Goal: Obtain resource: Download file/media

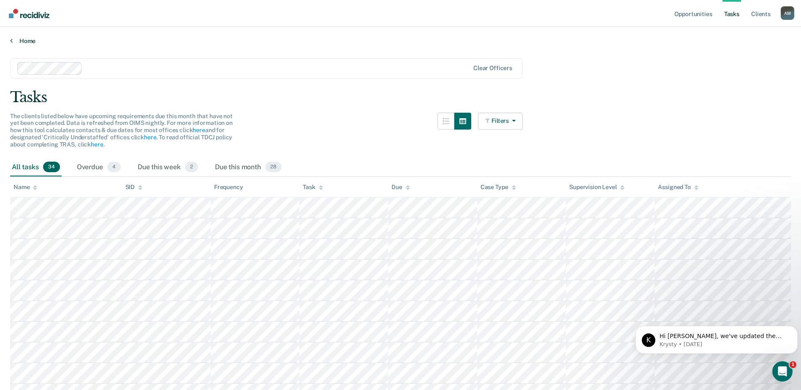
click at [24, 43] on link "Home" at bounding box center [400, 41] width 780 height 8
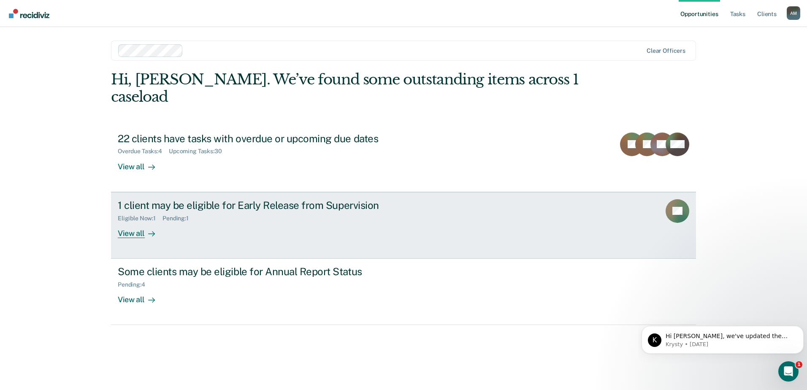
click at [327, 211] on div "Eligible Now : 1 Pending : 1" at bounding box center [266, 216] width 296 height 11
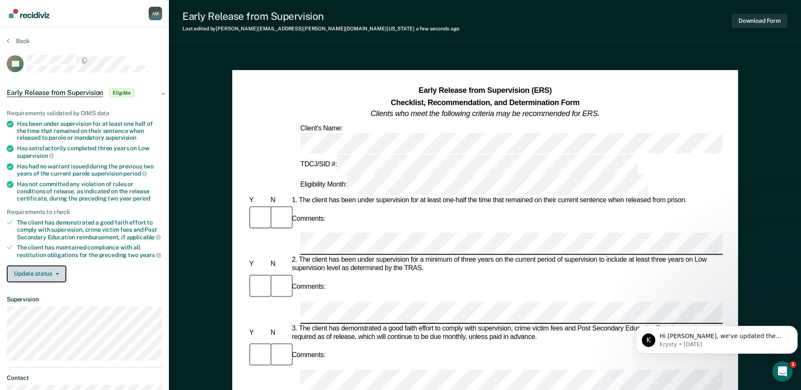
click at [41, 273] on button "Update status" at bounding box center [37, 273] width 60 height 17
click at [125, 275] on div "Update status Mark Pending Mark Ineligible" at bounding box center [84, 273] width 155 height 17
click at [775, 23] on button "Download Form" at bounding box center [759, 21] width 56 height 14
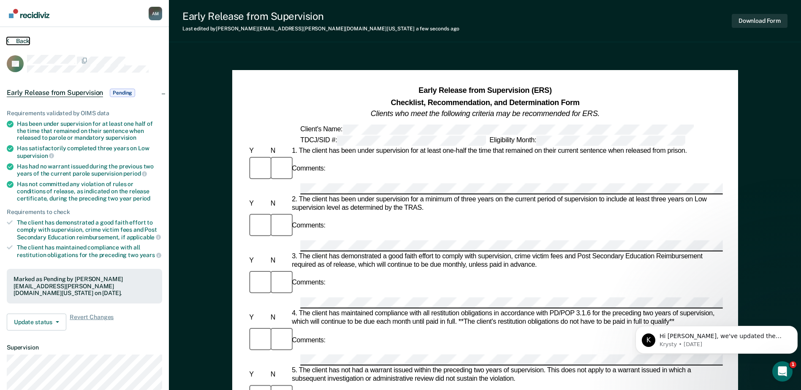
click at [22, 42] on button "Back" at bounding box center [18, 41] width 23 height 8
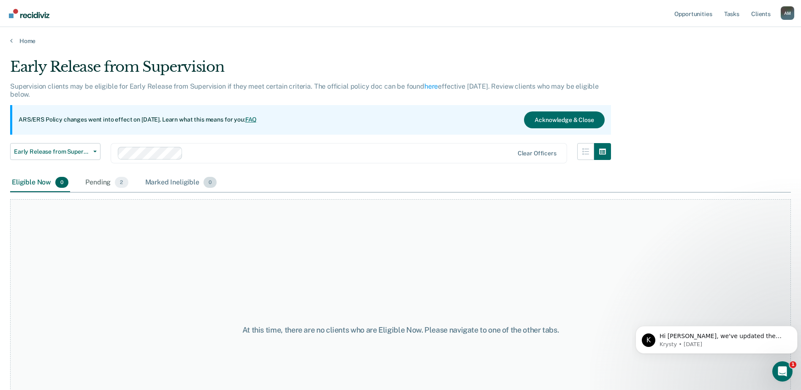
click at [209, 183] on span "0" at bounding box center [209, 182] width 13 height 11
click at [173, 182] on div "Marked Ineligible 0" at bounding box center [181, 182] width 75 height 19
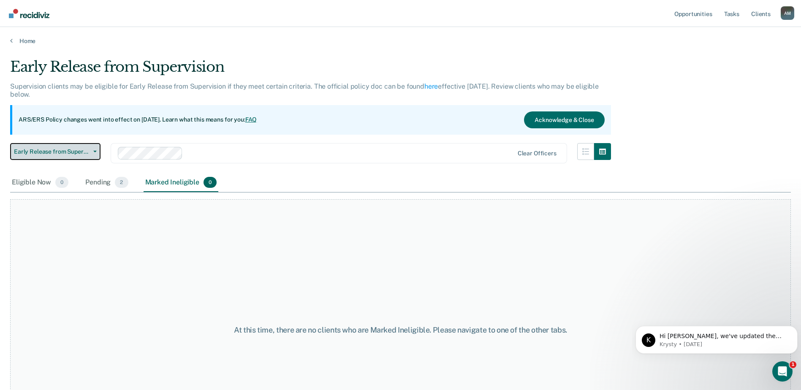
click at [90, 152] on button "Early Release from Supervision" at bounding box center [55, 151] width 90 height 17
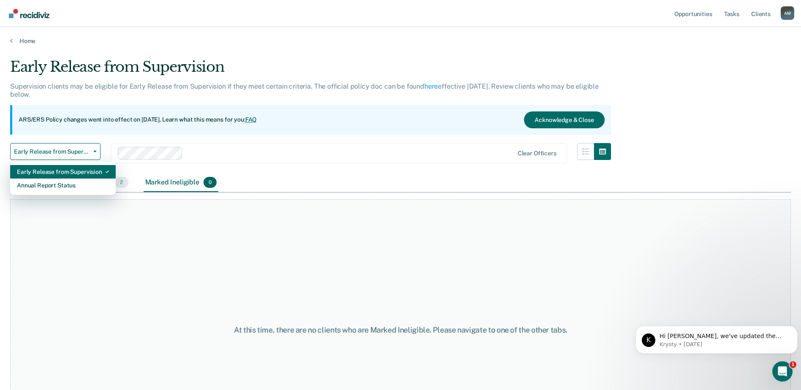
click at [88, 173] on div "Early Release from Supervision" at bounding box center [63, 172] width 92 height 14
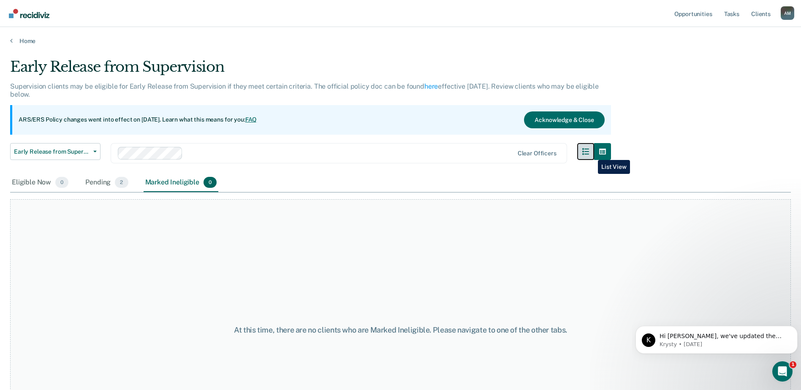
click at [589, 154] on icon "button" at bounding box center [585, 151] width 7 height 7
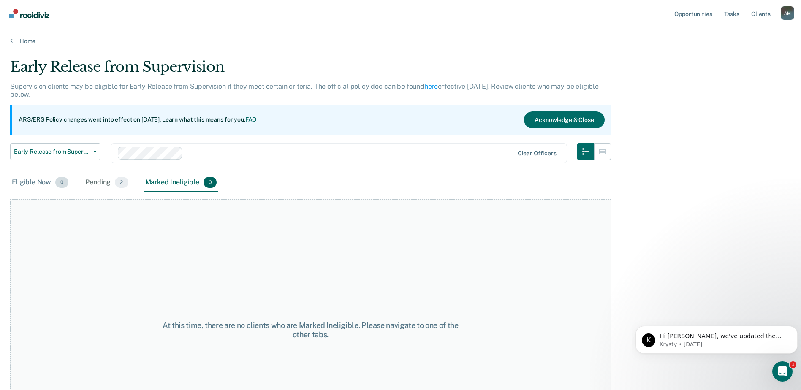
click at [35, 181] on div "Eligible Now 0" at bounding box center [40, 182] width 60 height 19
click at [101, 182] on div "Pending 2" at bounding box center [107, 182] width 46 height 19
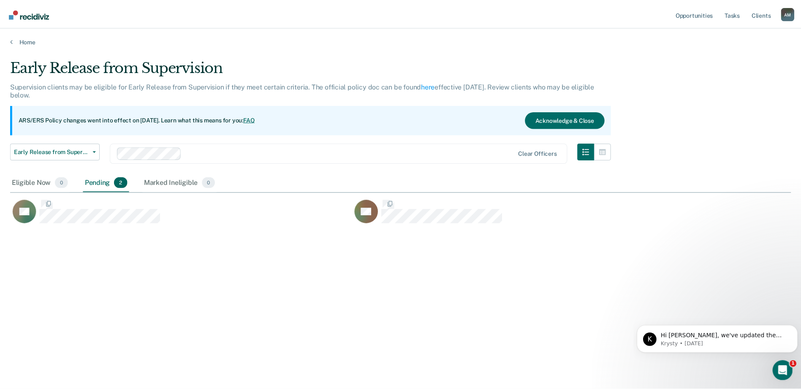
scroll to position [262, 780]
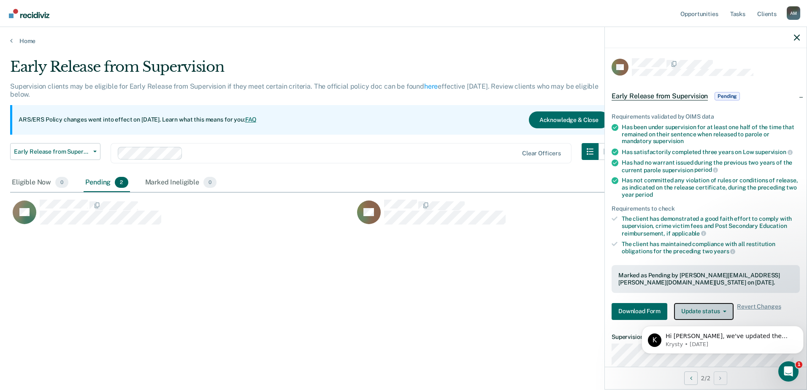
click at [692, 308] on button "Update status" at bounding box center [704, 311] width 60 height 17
click at [799, 301] on div "Requirements validated by OIMS data Has been under supervision for at least one…" at bounding box center [706, 213] width 202 height 227
click at [801, 327] on icon "Dismiss notification" at bounding box center [801, 328] width 5 height 5
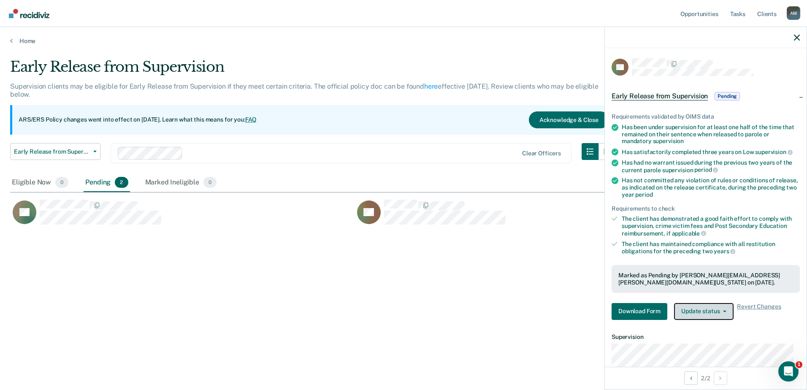
click at [723, 311] on icon "button" at bounding box center [724, 312] width 3 height 2
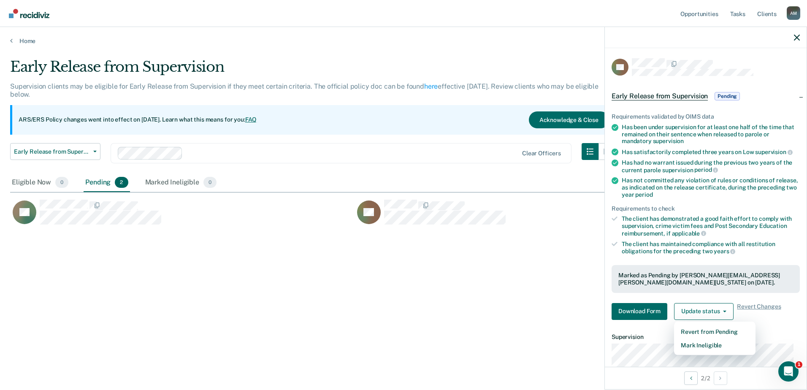
click at [787, 323] on div "Requirements validated by OIMS data Has been under supervision for at least one…" at bounding box center [706, 213] width 202 height 227
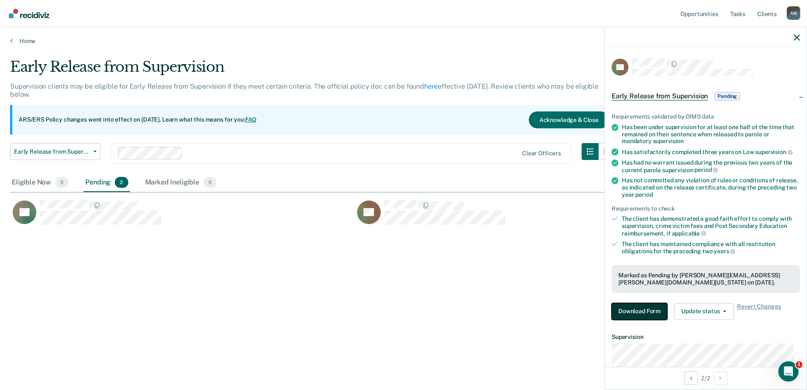
click at [643, 307] on button "Download Form" at bounding box center [640, 311] width 56 height 17
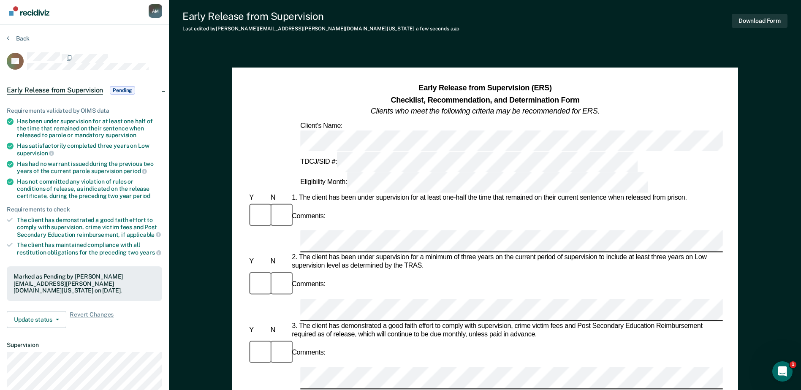
scroll to position [42, 0]
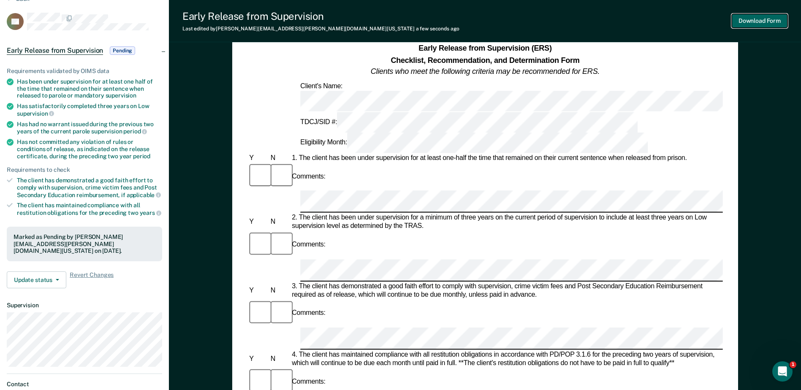
click at [776, 27] on button "Download Form" at bounding box center [759, 21] width 56 height 14
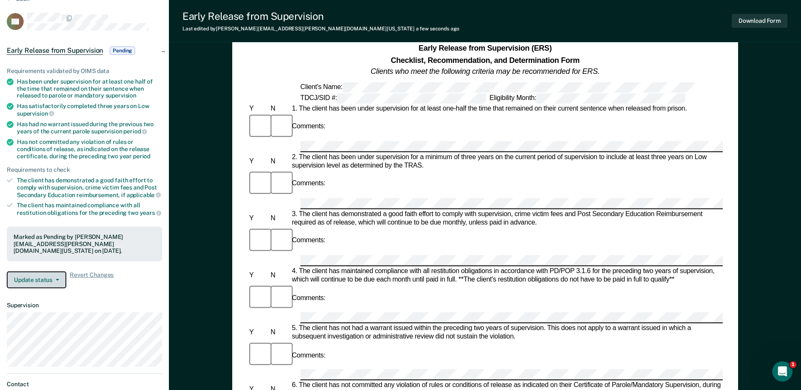
click at [50, 281] on button "Update status" at bounding box center [37, 279] width 60 height 17
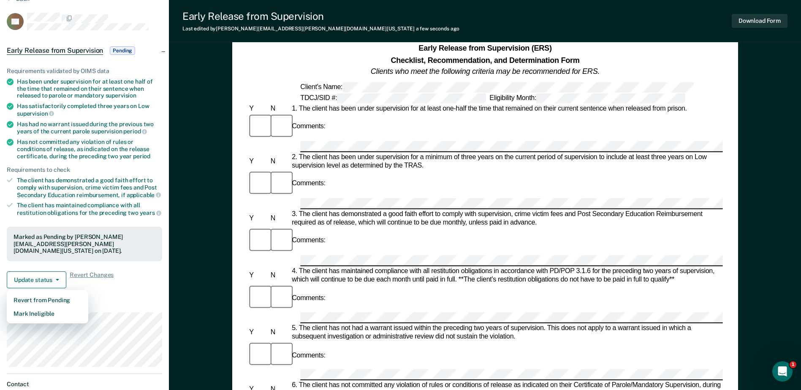
click at [132, 293] on div "Requirements validated by OIMS data Has been under supervision for at least one…" at bounding box center [84, 174] width 169 height 241
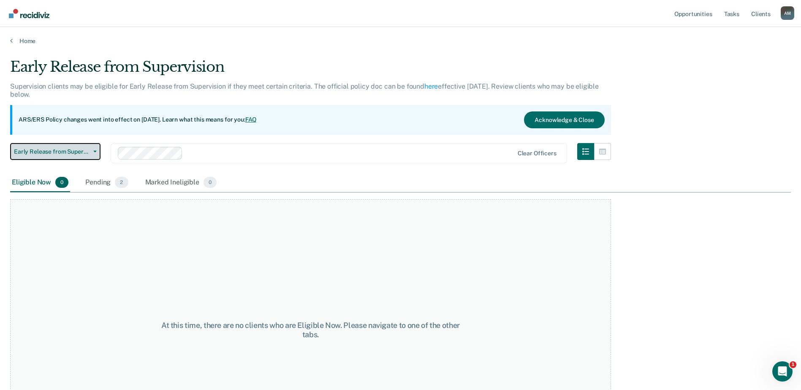
click at [89, 150] on span "Early Release from Supervision" at bounding box center [52, 151] width 76 height 7
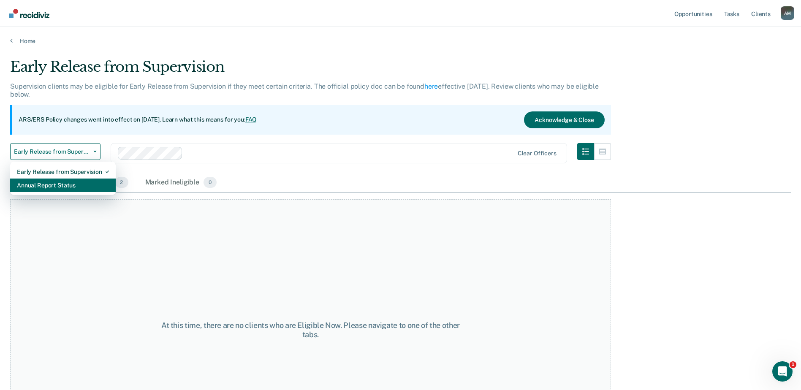
click at [82, 185] on div "Annual Report Status" at bounding box center [63, 186] width 92 height 14
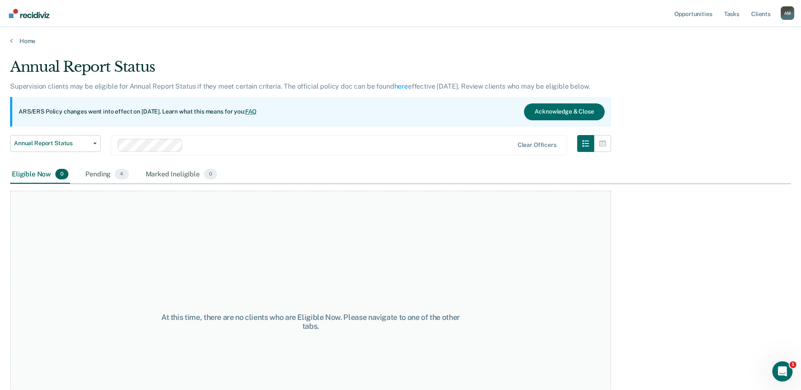
click at [790, 14] on div "A M" at bounding box center [787, 13] width 14 height 14
click at [730, 35] on link "Profile" at bounding box center [753, 34] width 68 height 7
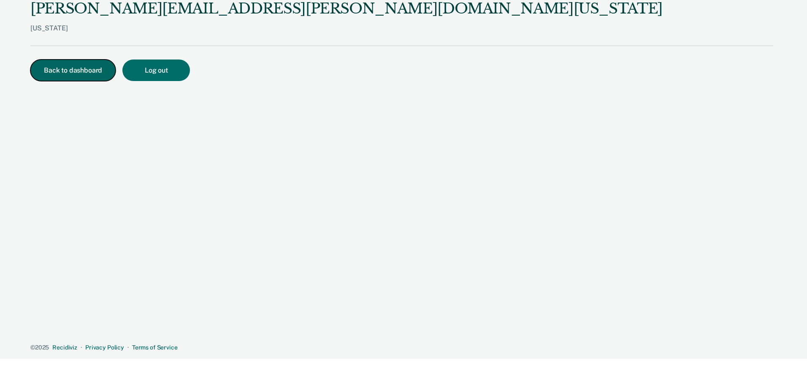
click at [100, 75] on button "Back to dashboard" at bounding box center [72, 71] width 85 height 22
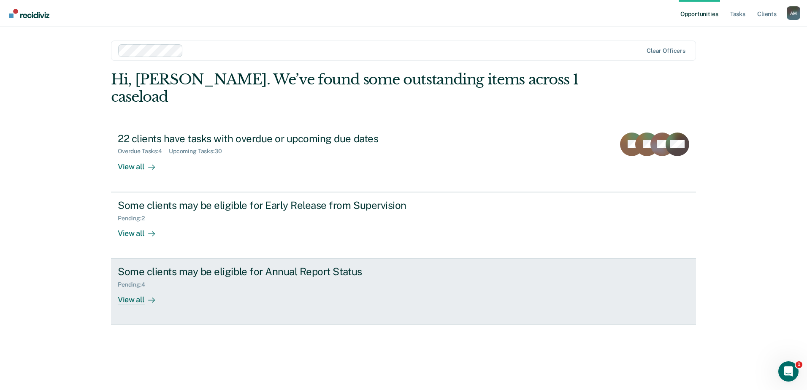
click at [407, 265] on div "Some clients may be eligible for Annual Report Status" at bounding box center [266, 271] width 296 height 12
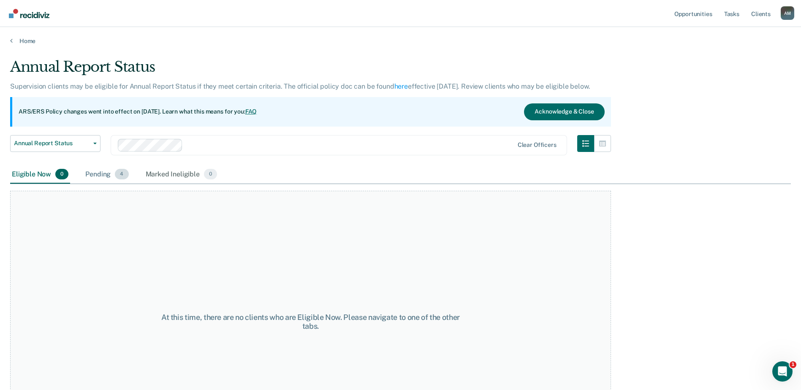
click at [98, 174] on div "Pending 4" at bounding box center [107, 174] width 46 height 19
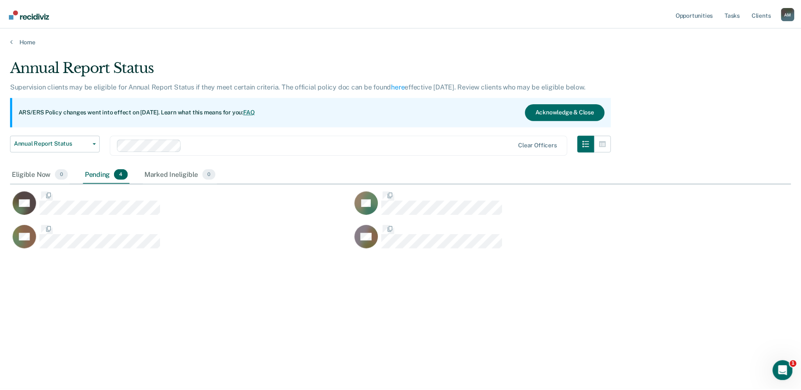
scroll to position [262, 780]
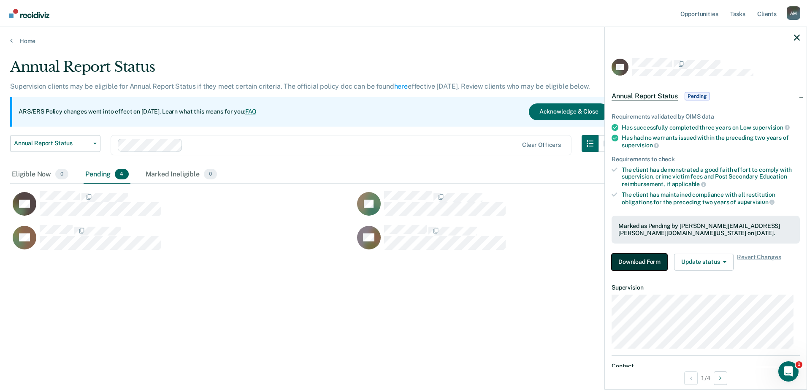
click at [653, 265] on button "Download Form" at bounding box center [640, 262] width 56 height 17
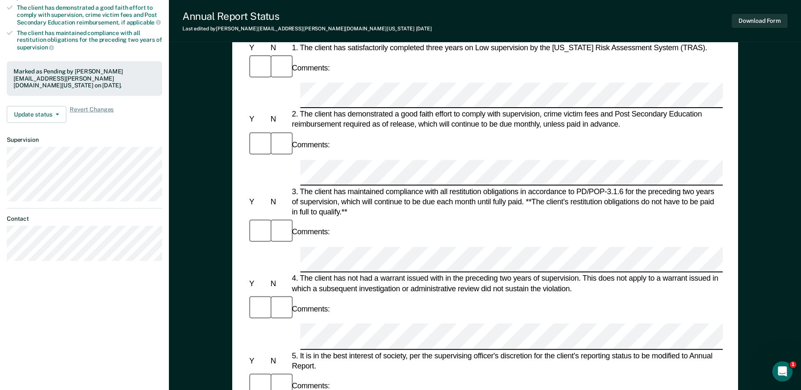
scroll to position [169, 0]
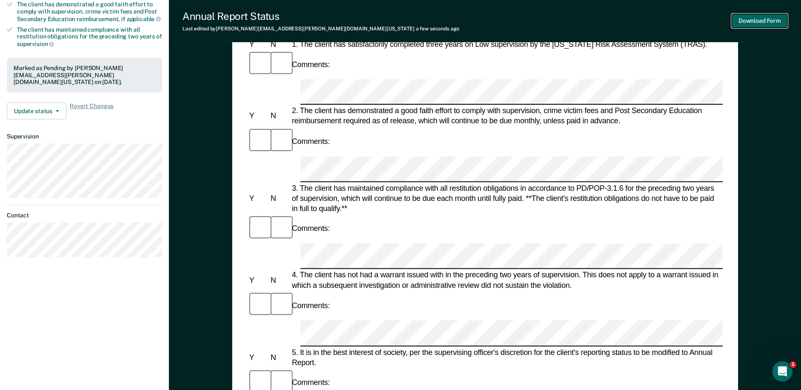
click at [761, 22] on button "Download Form" at bounding box center [759, 21] width 56 height 14
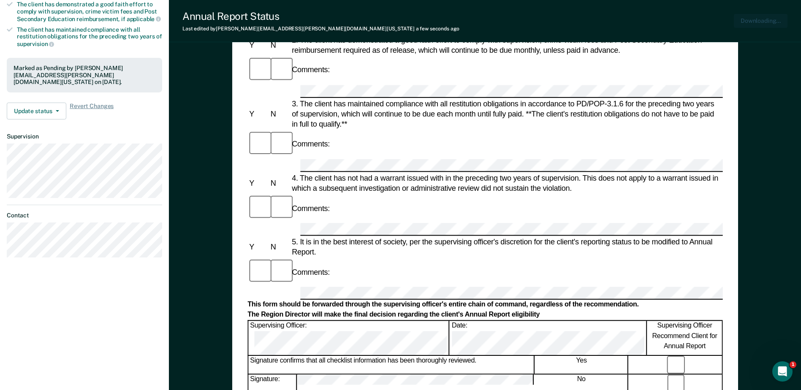
scroll to position [0, 0]
click at [785, 368] on icon "Open Intercom Messenger" at bounding box center [781, 370] width 14 height 14
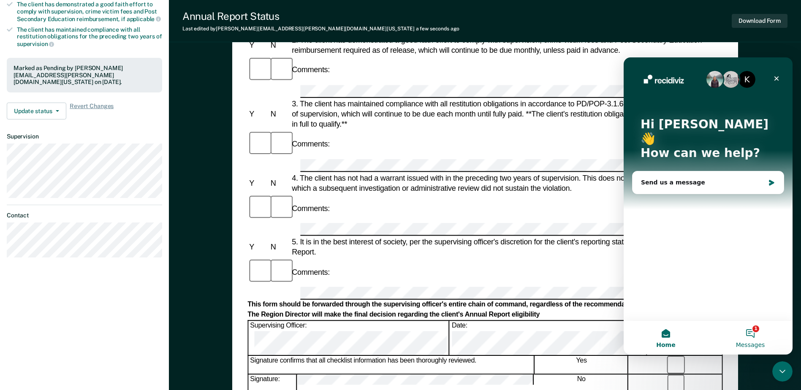
click at [750, 332] on button "1 Messages" at bounding box center [750, 338] width 84 height 34
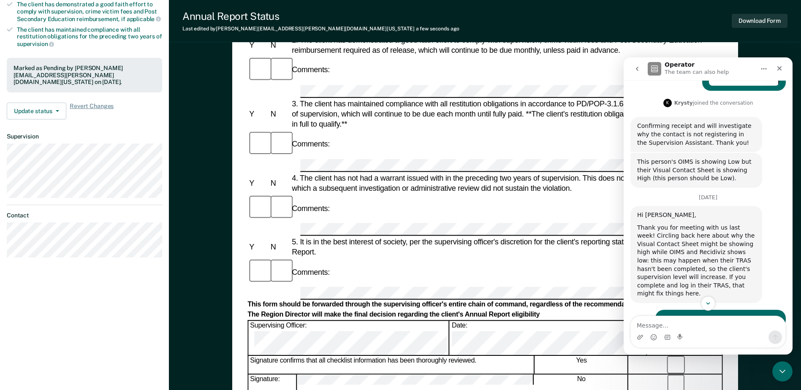
scroll to position [411, 0]
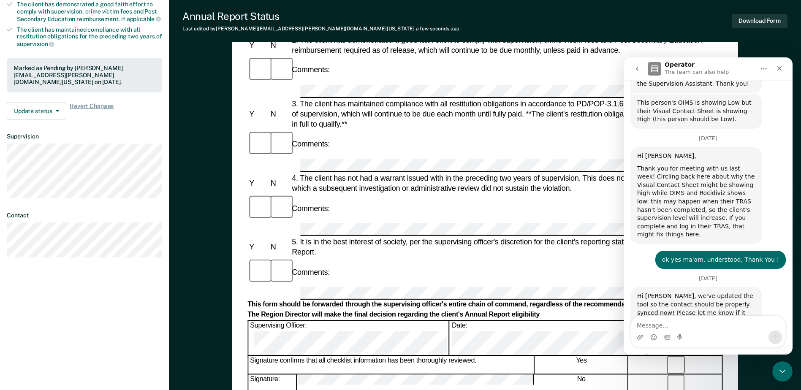
click at [707, 327] on textarea "Message…" at bounding box center [708, 323] width 154 height 14
type textarea "1"
type textarea "10-4, sorry for the late reply, Thank You"
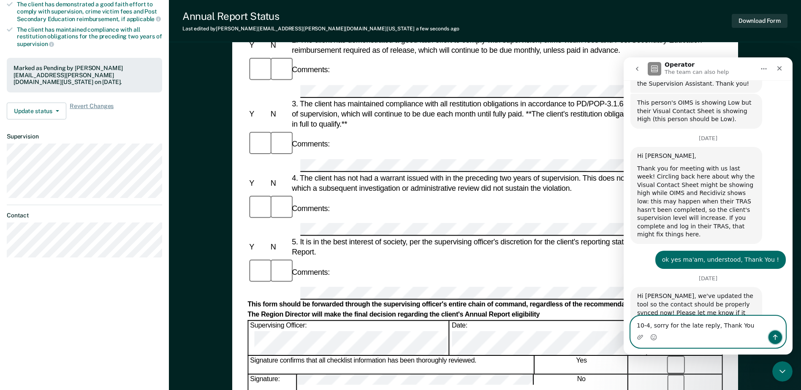
click at [774, 338] on icon "Send a message…" at bounding box center [775, 337] width 7 height 7
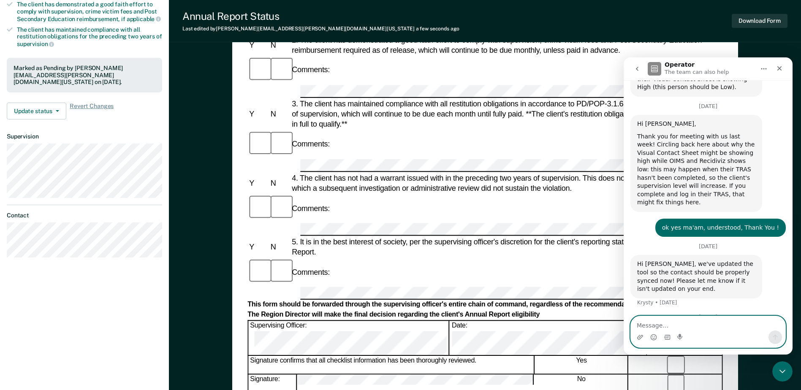
scroll to position [447, 0]
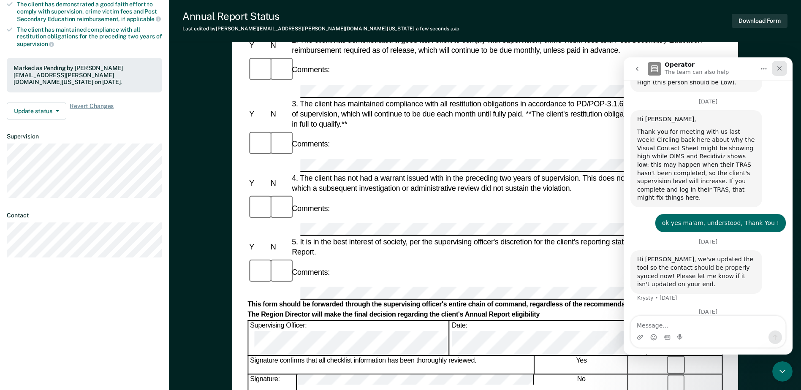
click at [779, 68] on icon "Close" at bounding box center [779, 68] width 5 height 5
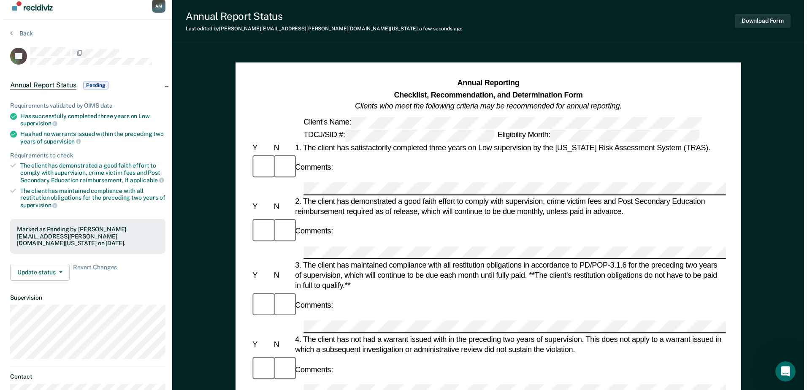
scroll to position [0, 0]
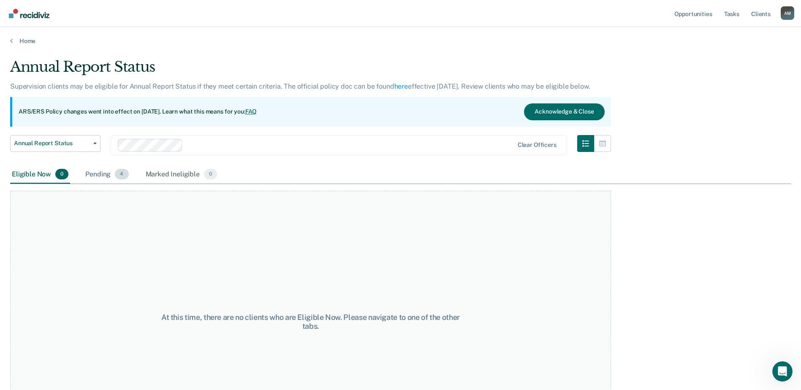
click at [94, 176] on div "Pending 4" at bounding box center [107, 174] width 46 height 19
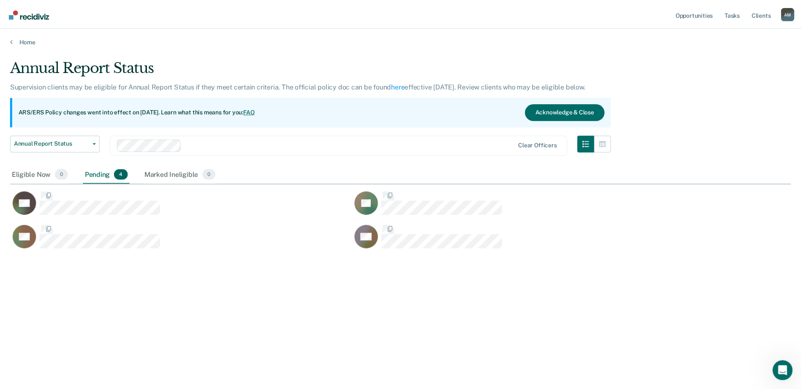
scroll to position [262, 780]
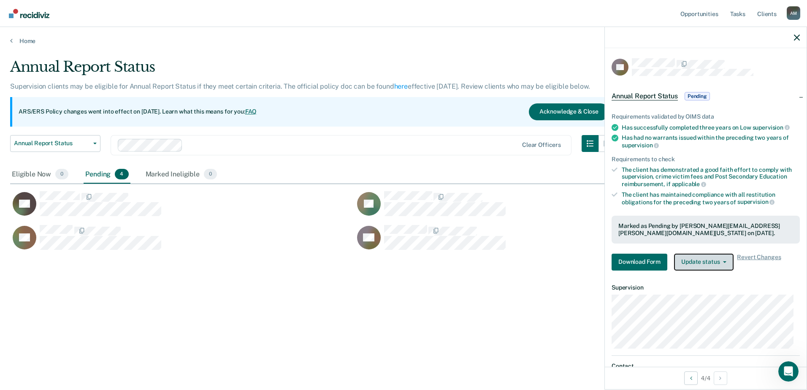
click at [723, 265] on button "Update status" at bounding box center [704, 262] width 60 height 17
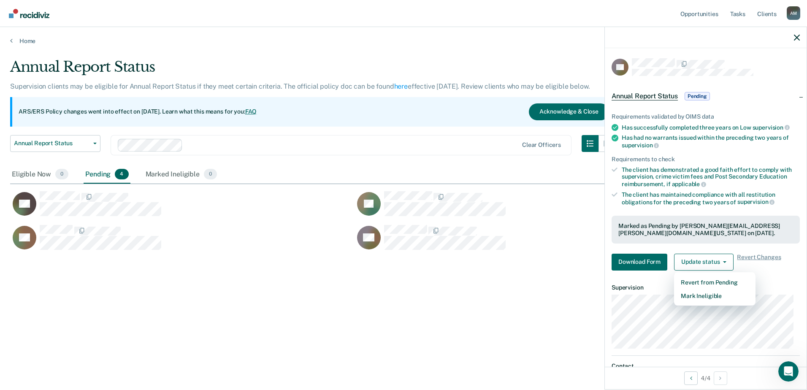
click at [440, 303] on div "Annual Report Status Supervision clients may be eligible for Annual Report Stat…" at bounding box center [403, 192] width 787 height 268
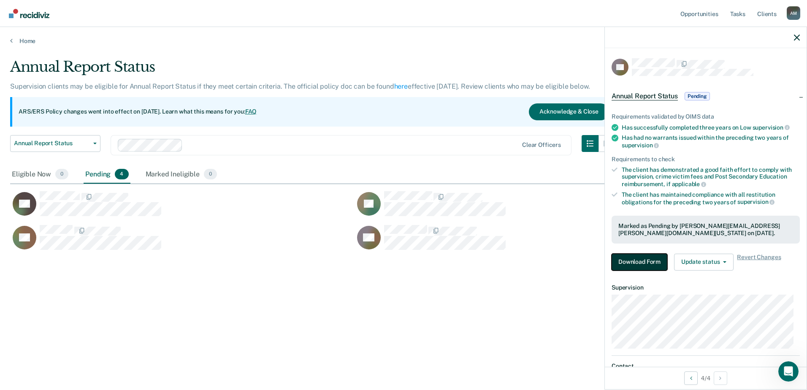
click at [641, 260] on button "Download Form" at bounding box center [640, 262] width 56 height 17
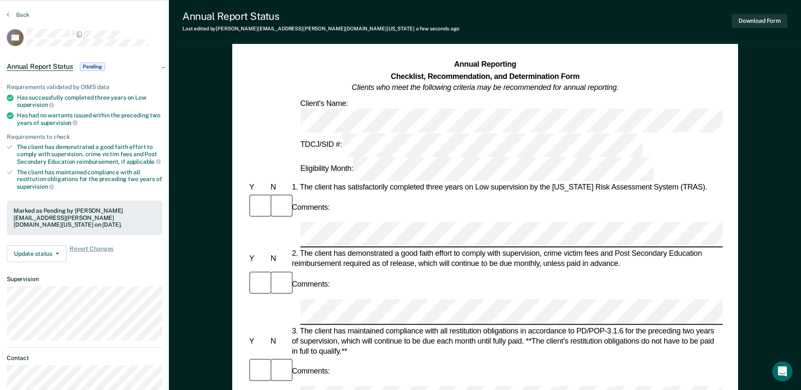
scroll to position [25, 0]
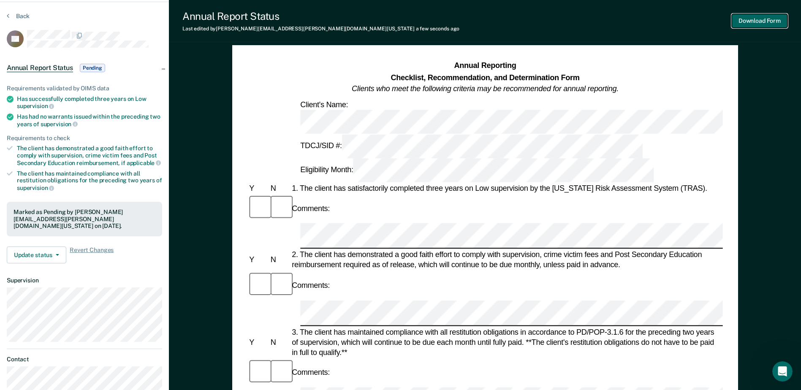
click at [765, 22] on button "Download Form" at bounding box center [759, 21] width 56 height 14
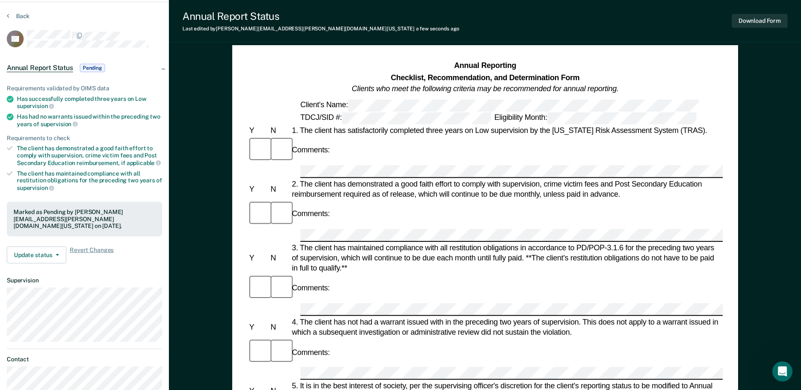
click at [8, 13] on icon at bounding box center [8, 15] width 3 height 7
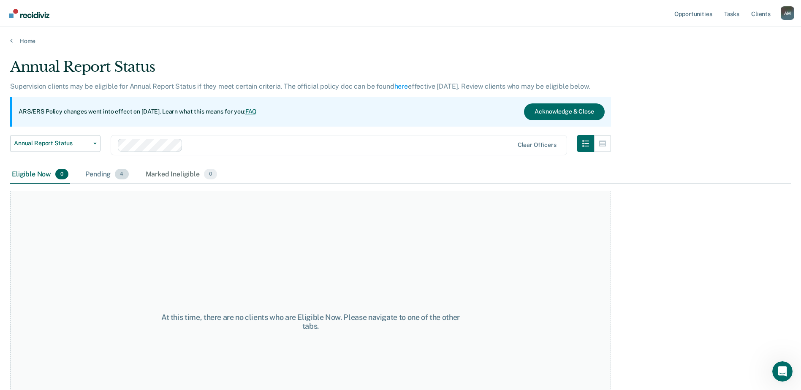
click at [103, 171] on div "Pending 4" at bounding box center [107, 174] width 46 height 19
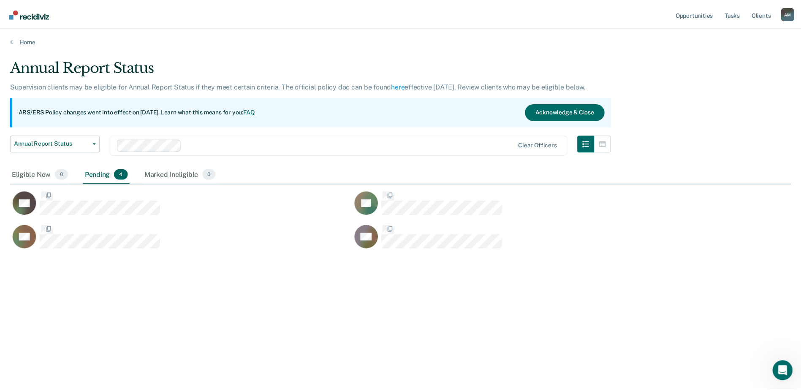
scroll to position [262, 780]
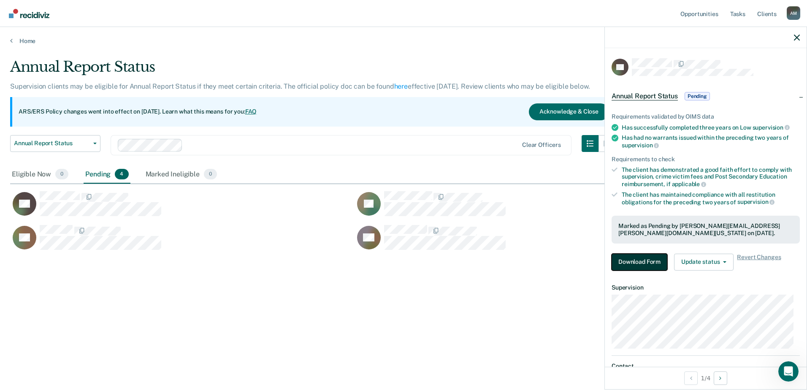
click at [645, 260] on button "Download Form" at bounding box center [640, 262] width 56 height 17
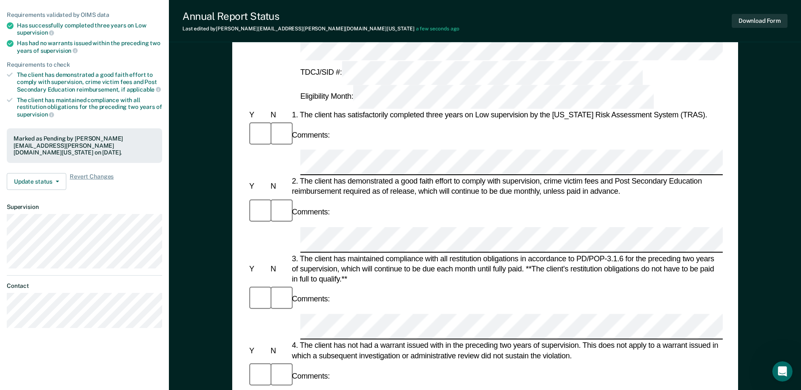
scroll to position [67, 0]
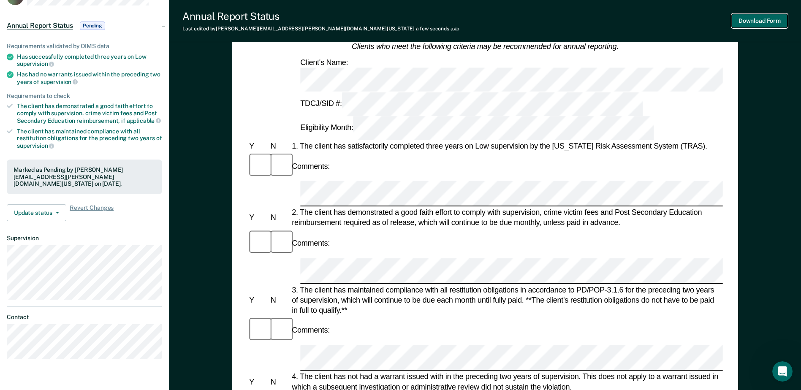
click at [750, 23] on button "Download Form" at bounding box center [759, 21] width 56 height 14
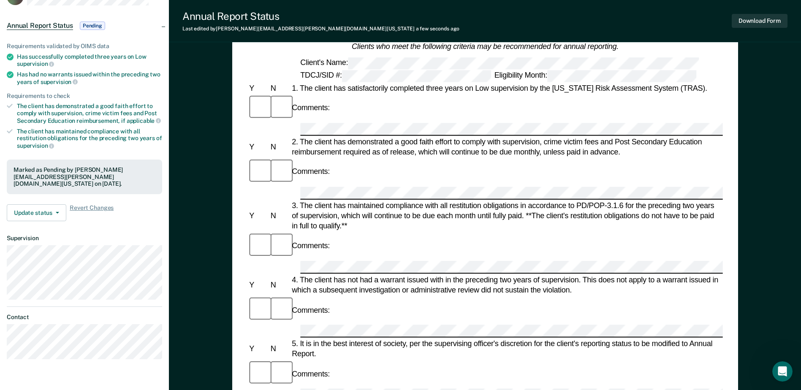
click at [549, 22] on div "Annual Report Status Last edited by Abraham.Maltos@tdcj.texas.gov a few seconds…" at bounding box center [485, 21] width 632 height 42
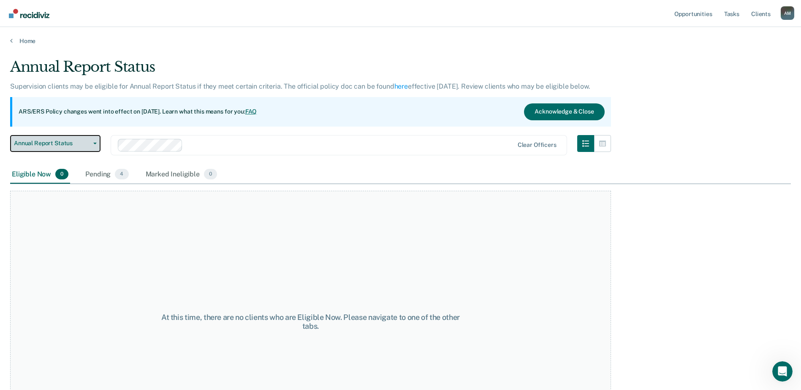
click at [69, 146] on span "Annual Report Status" at bounding box center [52, 143] width 76 height 7
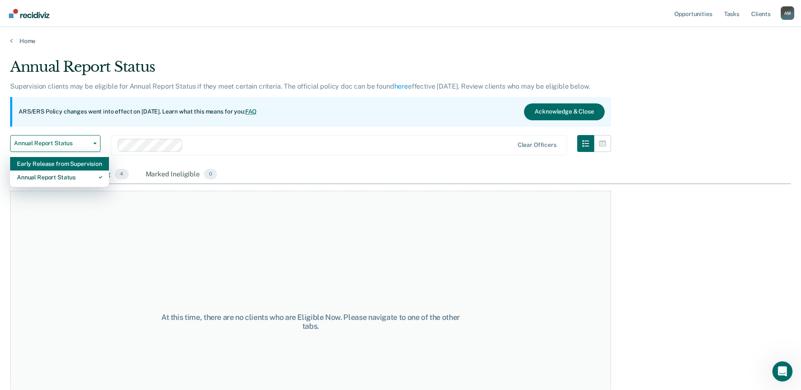
click at [64, 163] on div "Early Release from Supervision" at bounding box center [59, 164] width 85 height 14
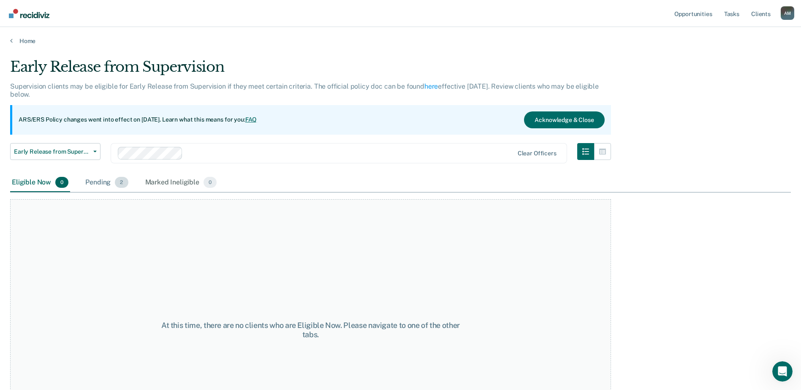
click at [103, 179] on div "Pending 2" at bounding box center [107, 182] width 46 height 19
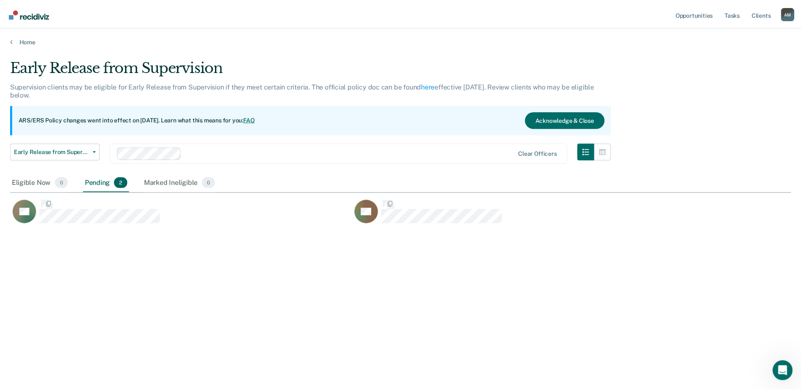
scroll to position [262, 780]
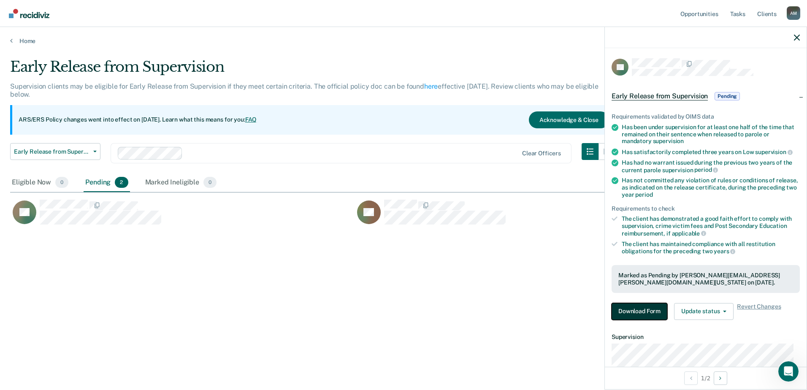
click at [649, 313] on button "Download Form" at bounding box center [640, 311] width 56 height 17
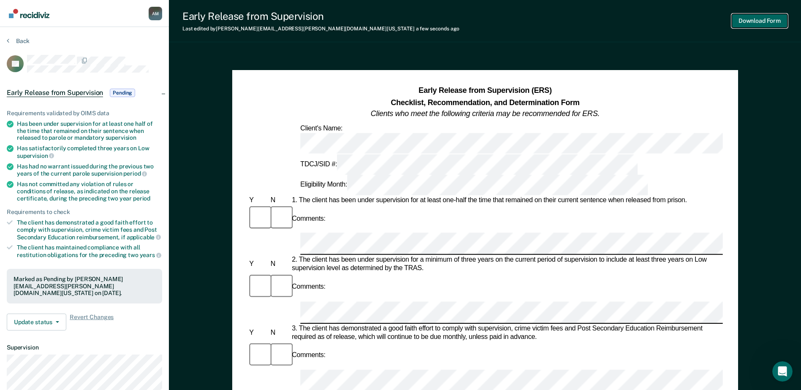
click at [753, 21] on button "Download Form" at bounding box center [759, 21] width 56 height 14
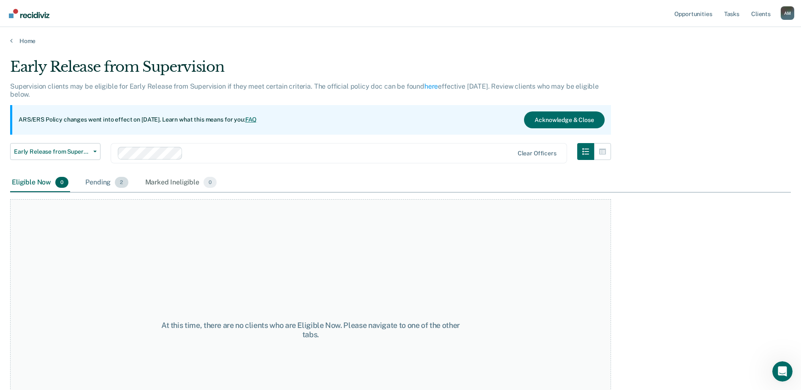
click at [98, 184] on div "Pending 2" at bounding box center [107, 182] width 46 height 19
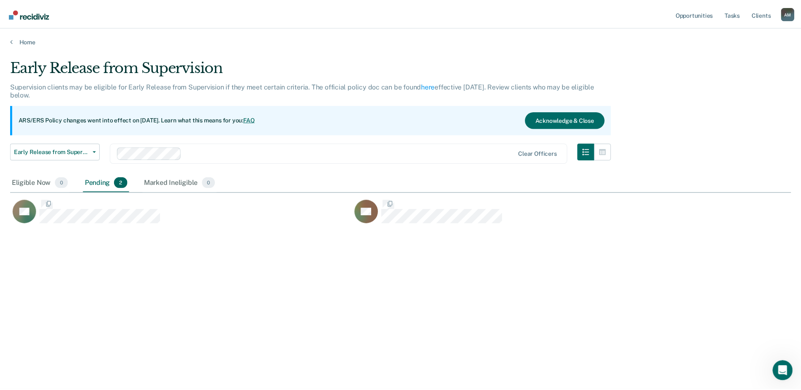
scroll to position [262, 780]
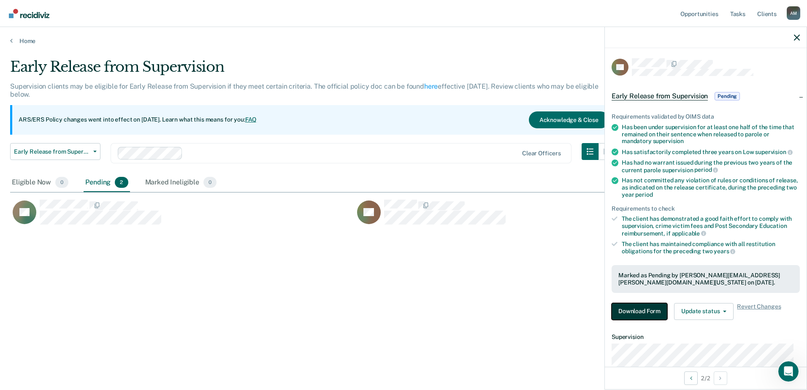
click at [652, 306] on button "Download Form" at bounding box center [640, 311] width 56 height 17
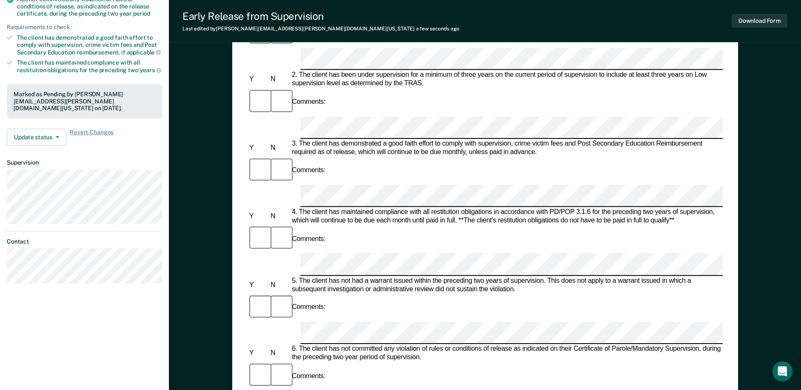
scroll to position [211, 0]
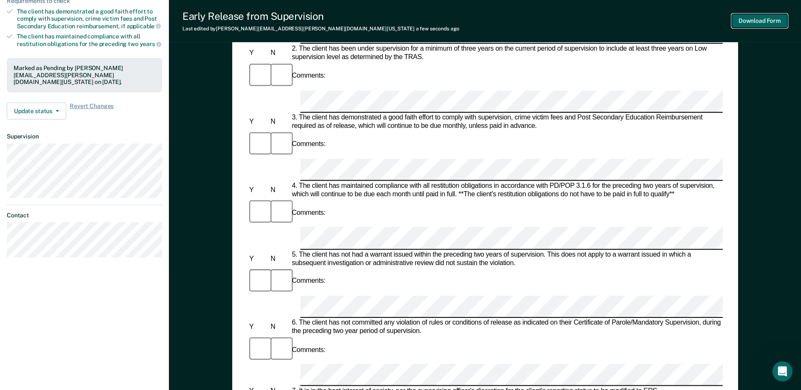
click at [777, 24] on button "Download Form" at bounding box center [759, 21] width 56 height 14
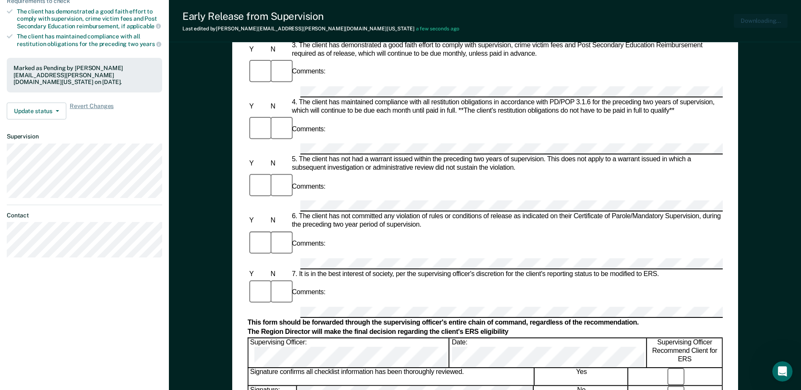
scroll to position [0, 0]
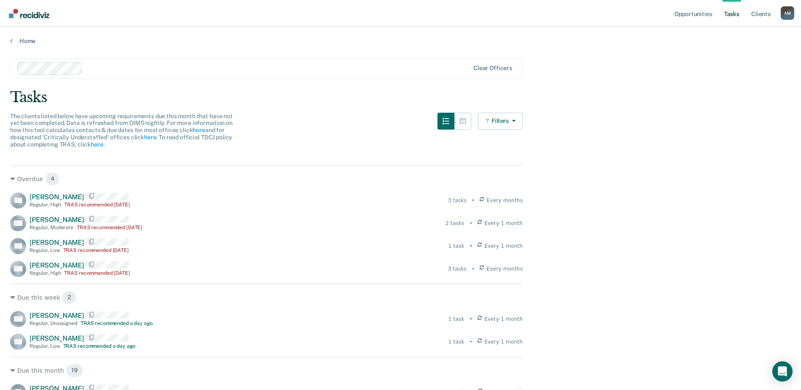
click at [12, 35] on div "Home" at bounding box center [400, 36] width 801 height 18
click at [22, 40] on link "Home" at bounding box center [400, 41] width 780 height 8
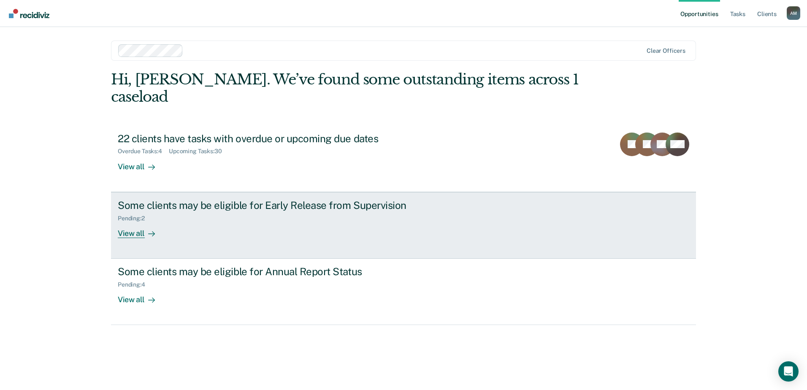
click at [262, 214] on div "Some clients may be eligible for Early Release from Supervision Pending : 2 Vie…" at bounding box center [276, 218] width 317 height 39
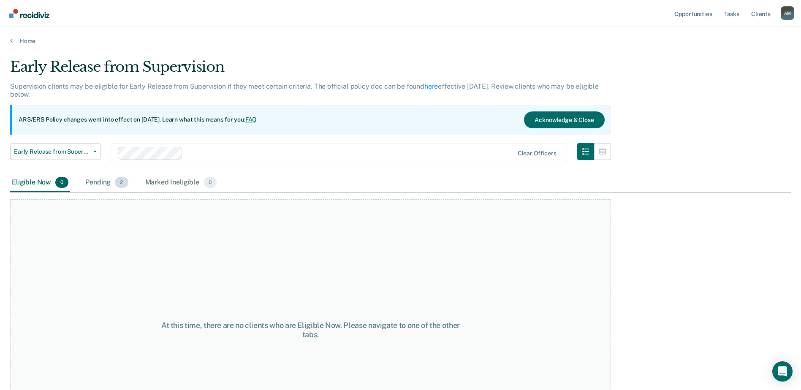
click at [103, 182] on div "Pending 2" at bounding box center [107, 182] width 46 height 19
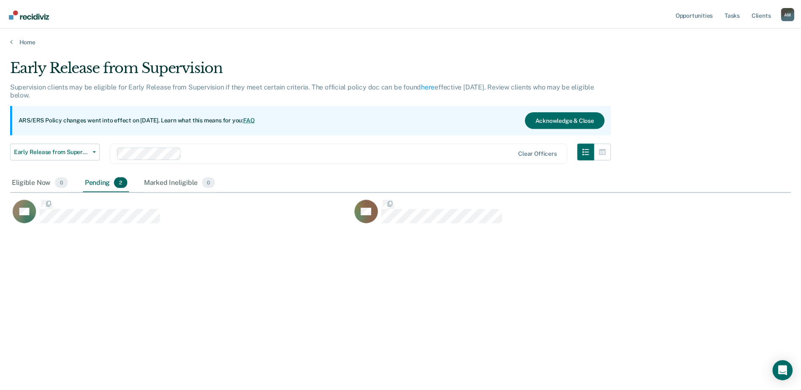
scroll to position [262, 780]
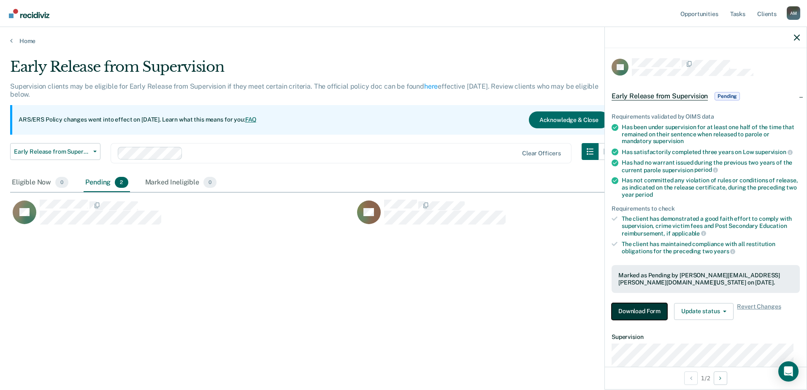
click at [649, 309] on button "Download Form" at bounding box center [640, 311] width 56 height 17
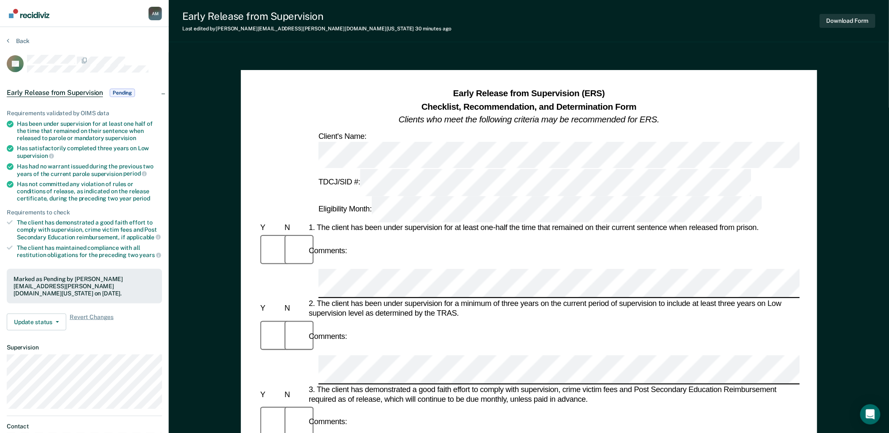
drag, startPoint x: 411, startPoint y: 281, endPoint x: 212, endPoint y: 77, distance: 284.7
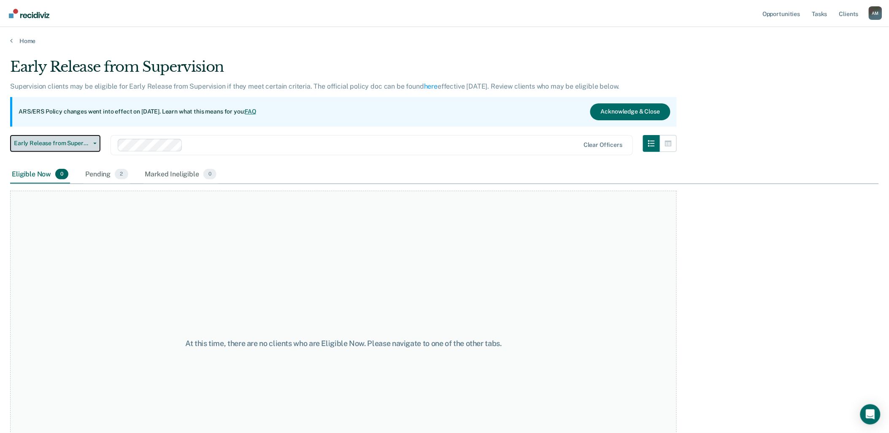
click at [84, 141] on span "Early Release from Supervision" at bounding box center [52, 143] width 76 height 7
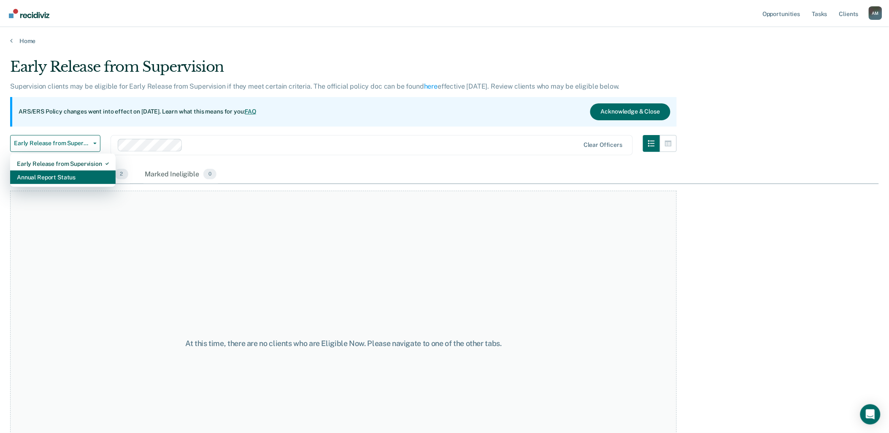
click at [67, 175] on div "Annual Report Status" at bounding box center [63, 178] width 92 height 14
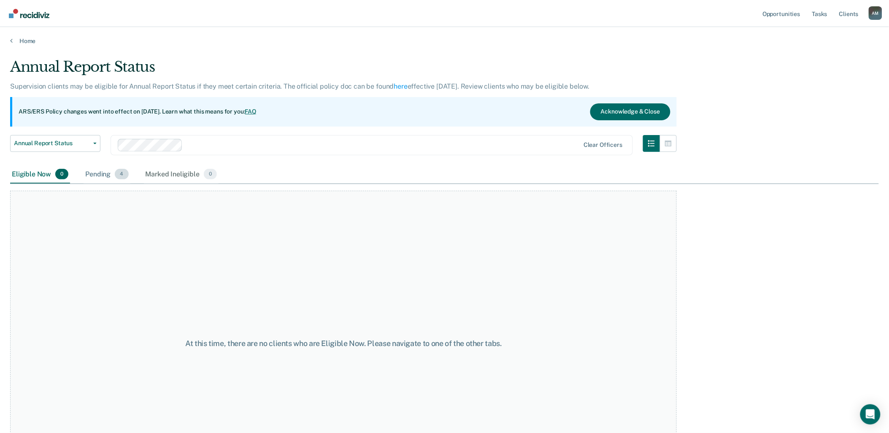
click at [103, 174] on div "Pending 4" at bounding box center [107, 174] width 46 height 19
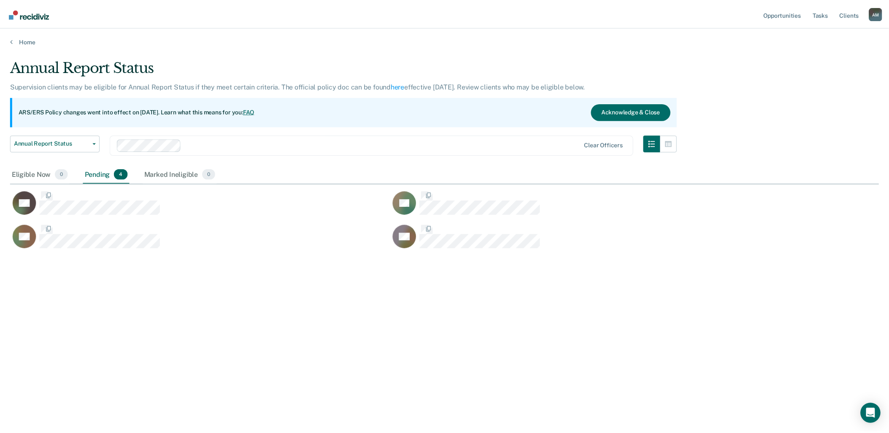
scroll to position [305, 869]
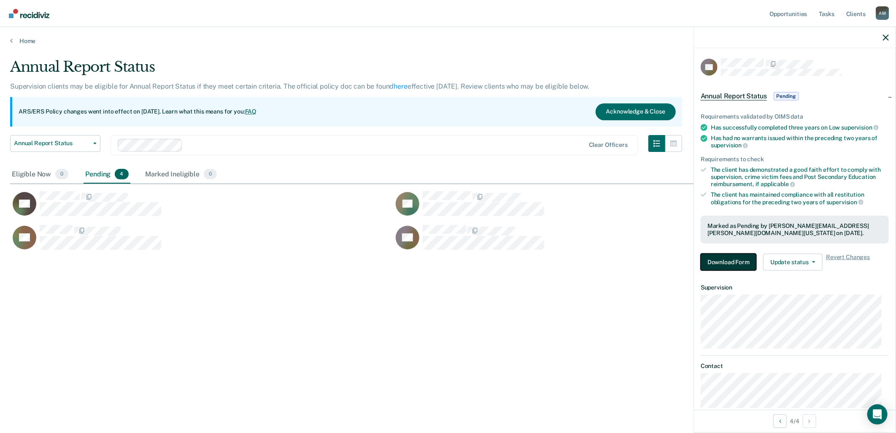
click at [733, 259] on button "Download Form" at bounding box center [729, 262] width 56 height 17
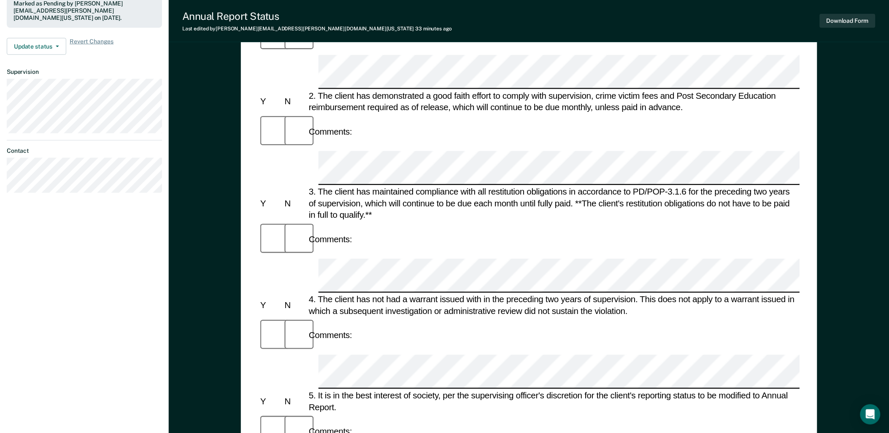
scroll to position [234, 0]
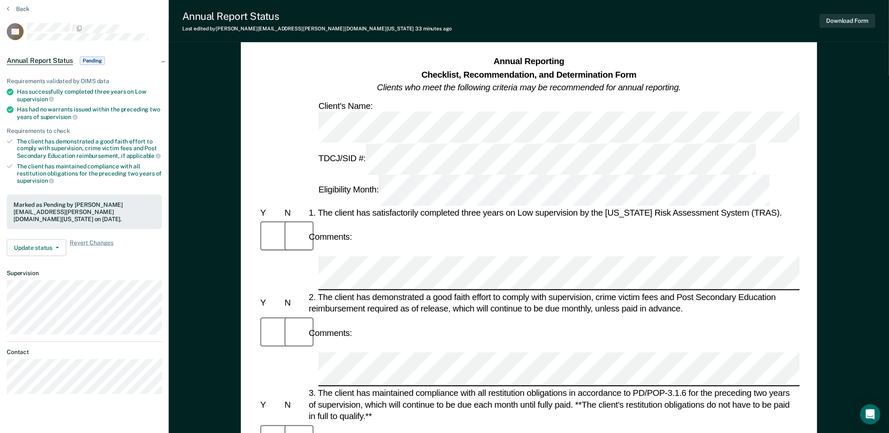
scroll to position [0, 0]
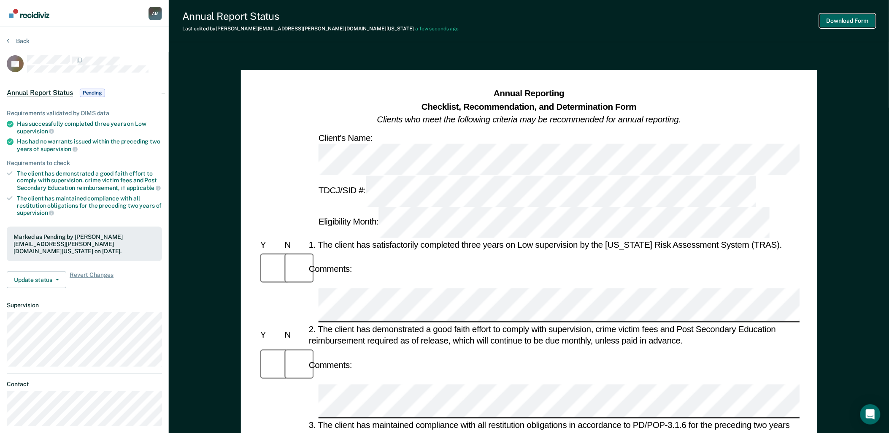
click at [807, 17] on button "Download Form" at bounding box center [848, 21] width 56 height 14
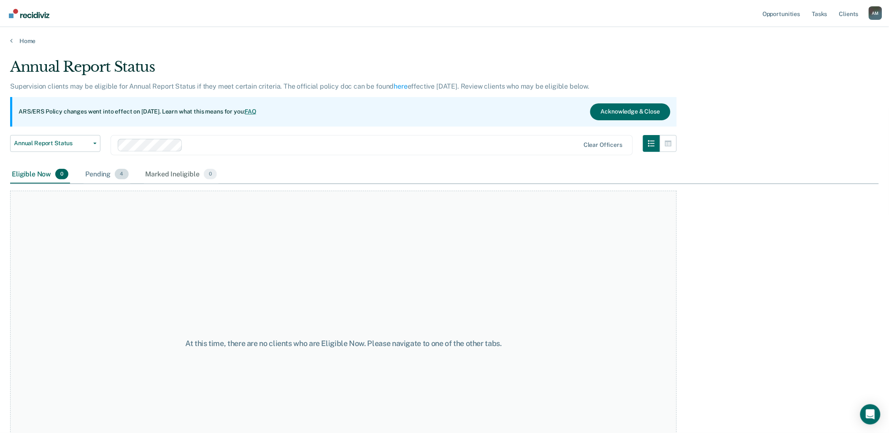
click at [102, 173] on div "Pending 4" at bounding box center [107, 174] width 46 height 19
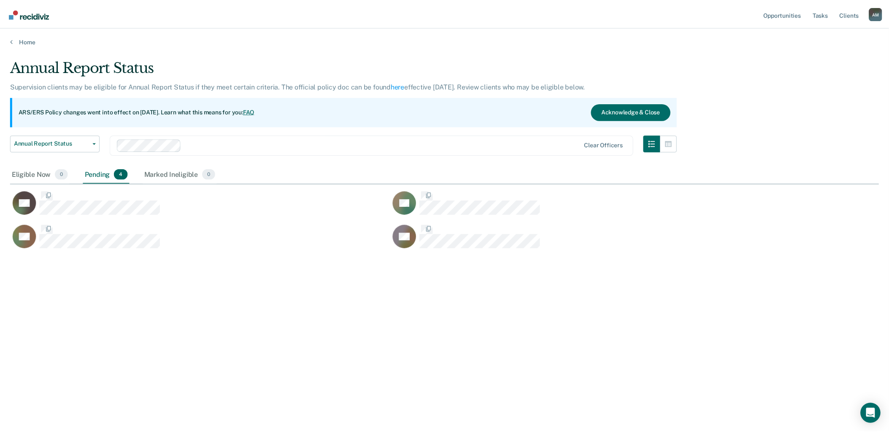
scroll to position [305, 869]
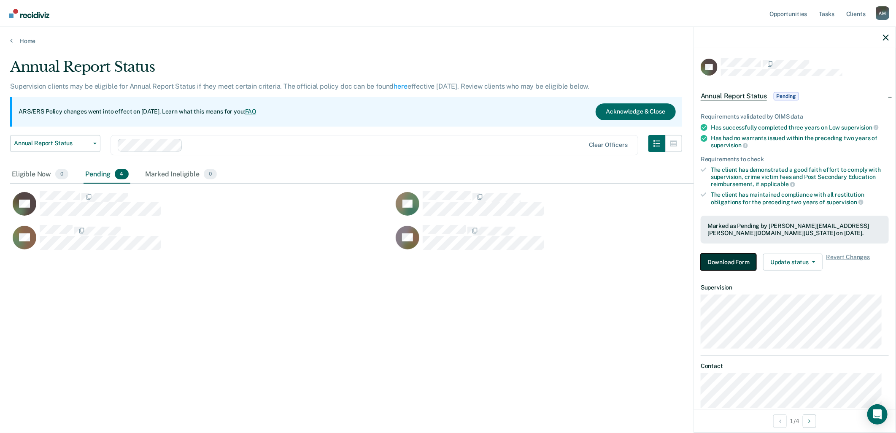
click at [735, 261] on button "Download Form" at bounding box center [729, 262] width 56 height 17
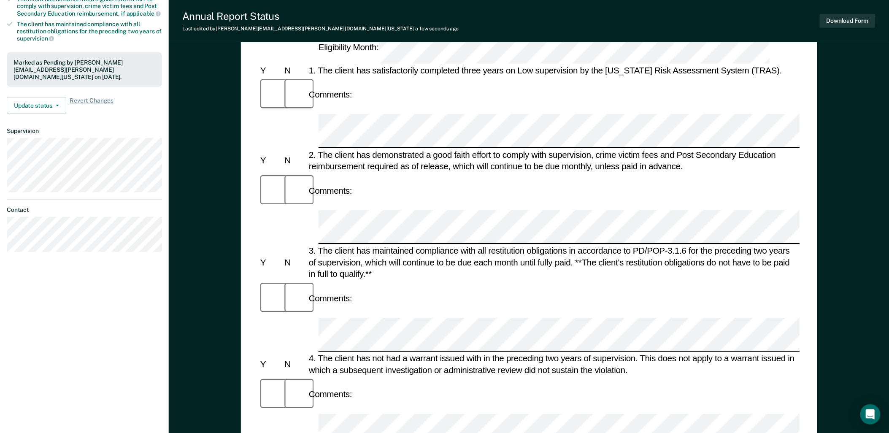
scroll to position [79, 0]
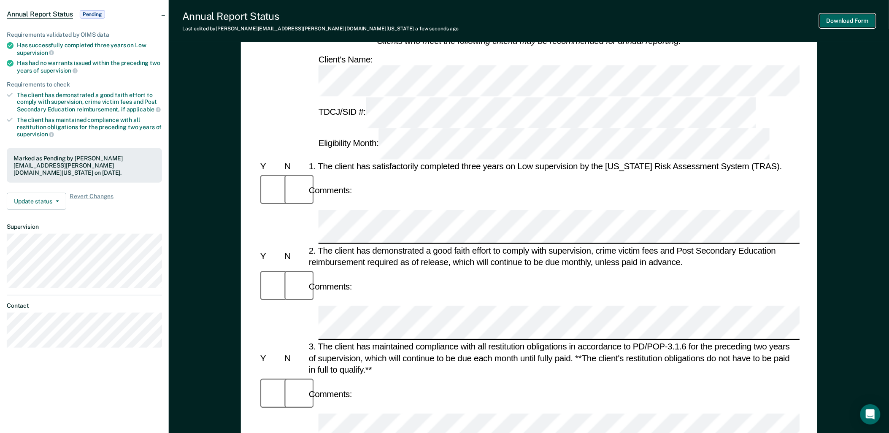
click at [807, 18] on button "Download Form" at bounding box center [848, 21] width 56 height 14
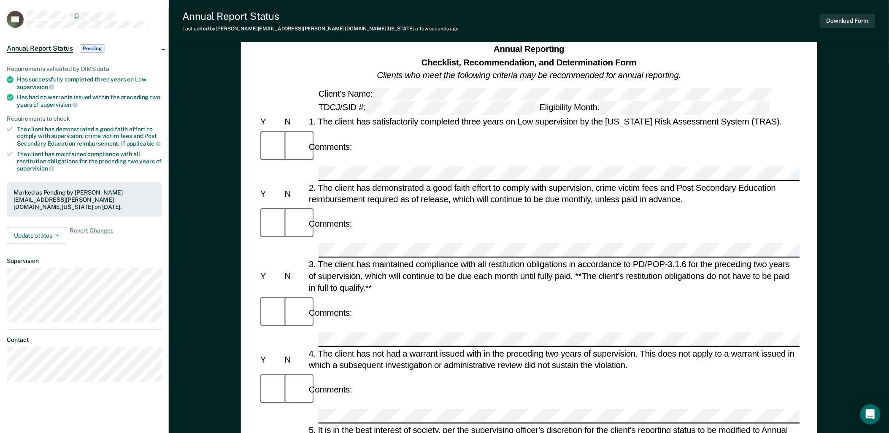
scroll to position [0, 0]
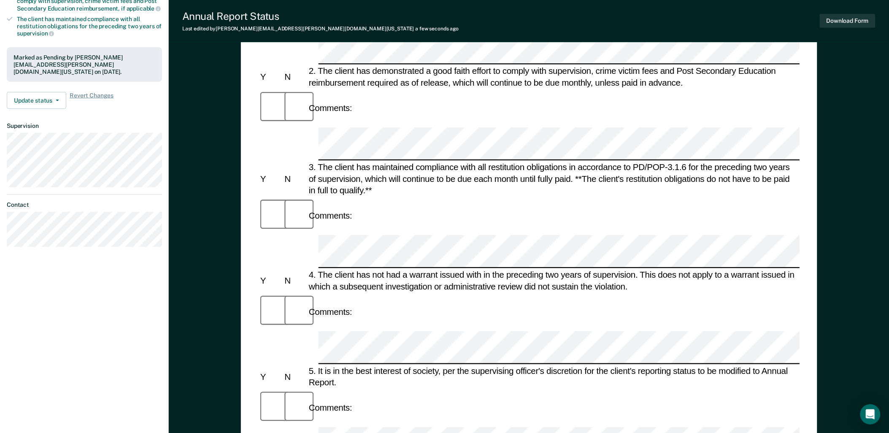
scroll to position [172, 0]
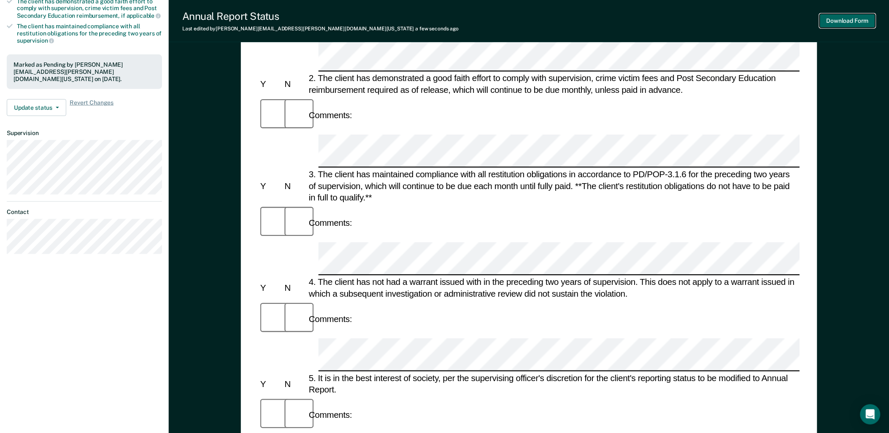
click at [807, 20] on button "Download Form" at bounding box center [848, 21] width 56 height 14
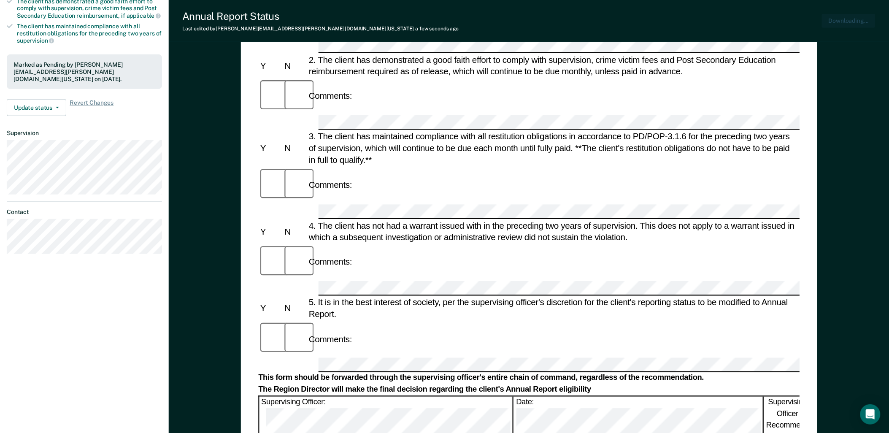
scroll to position [0, 0]
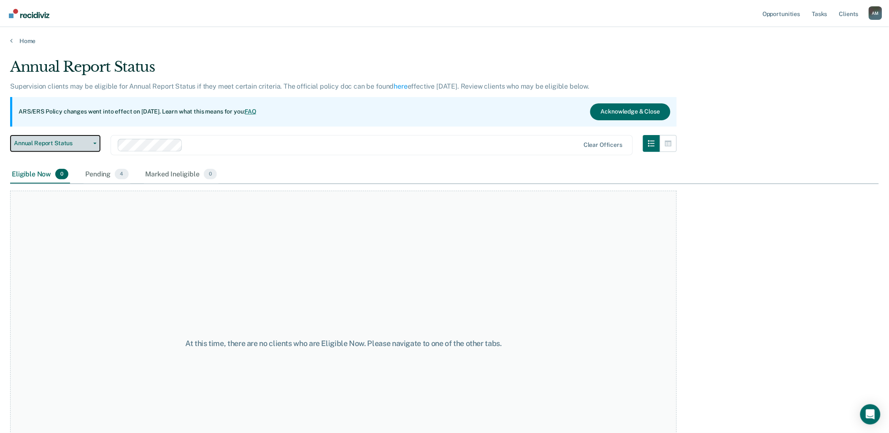
click at [83, 141] on span "Annual Report Status" at bounding box center [52, 143] width 76 height 7
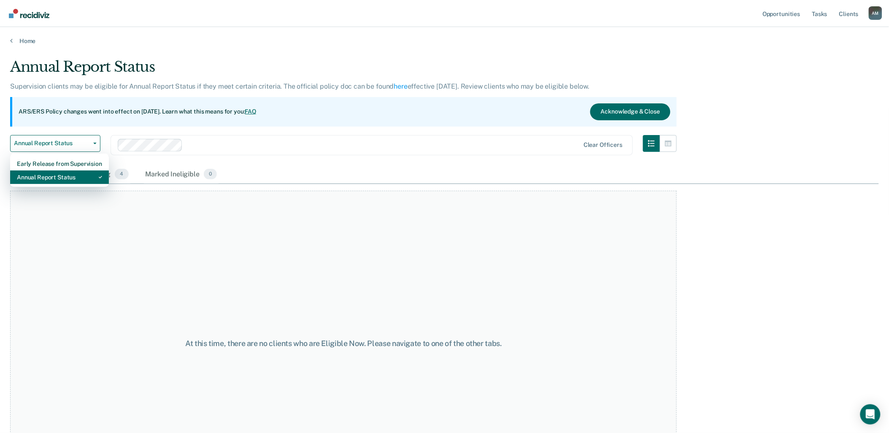
click at [80, 175] on div "Annual Report Status" at bounding box center [59, 178] width 85 height 14
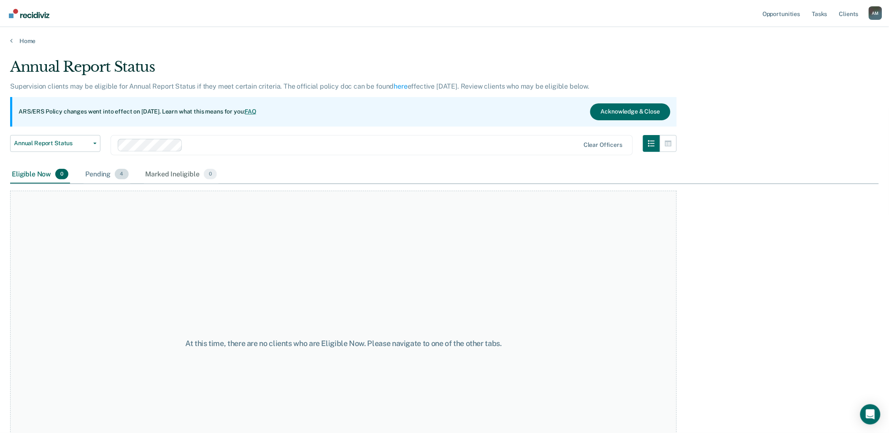
click at [99, 171] on div "Pending 4" at bounding box center [107, 174] width 46 height 19
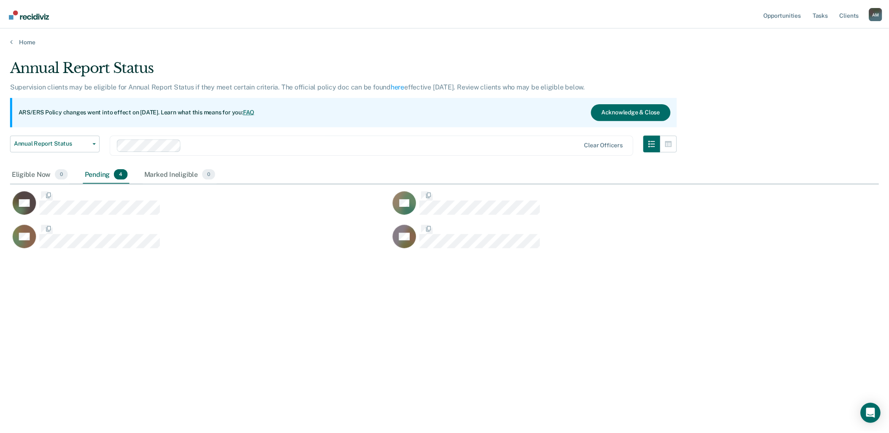
scroll to position [305, 869]
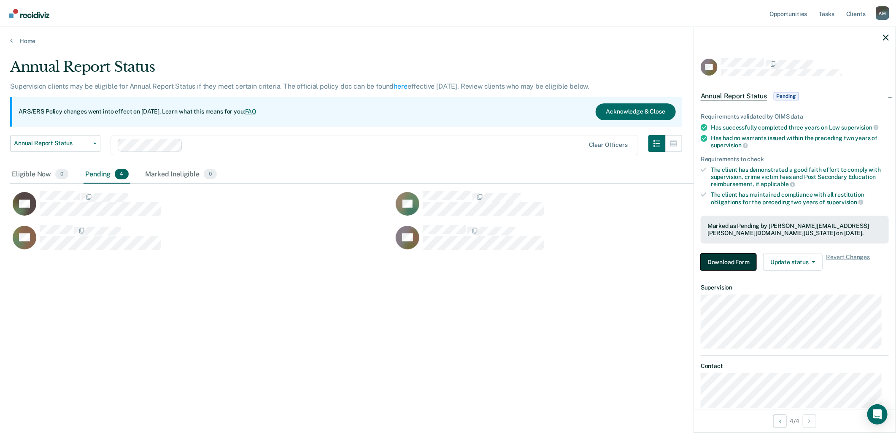
click at [737, 262] on button "Download Form" at bounding box center [729, 262] width 56 height 17
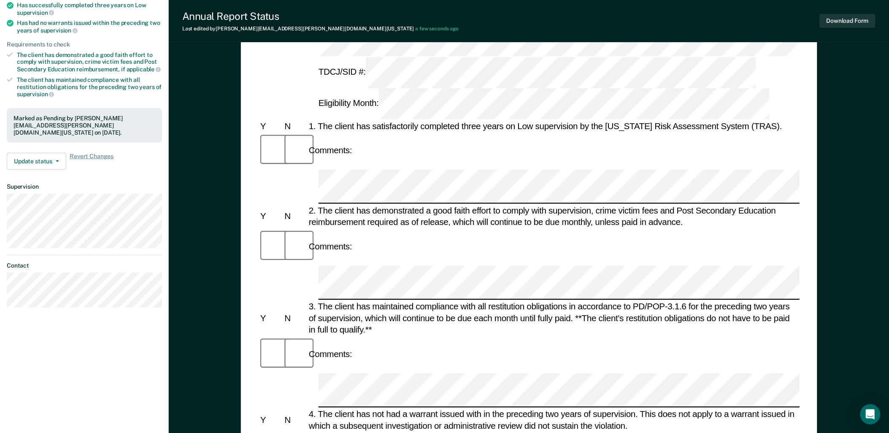
scroll to position [141, 0]
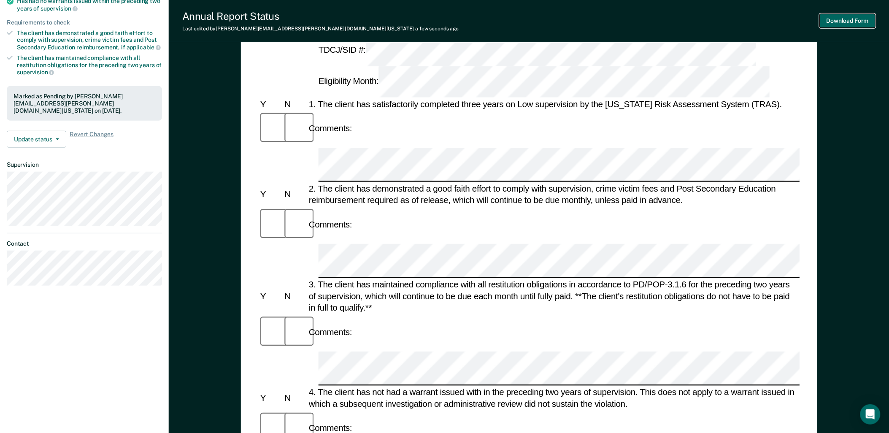
click at [807, 19] on button "Download Form" at bounding box center [848, 21] width 56 height 14
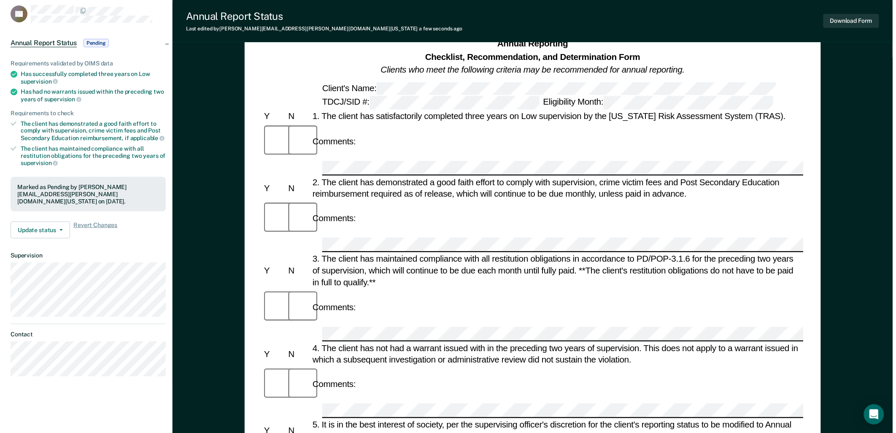
scroll to position [0, 0]
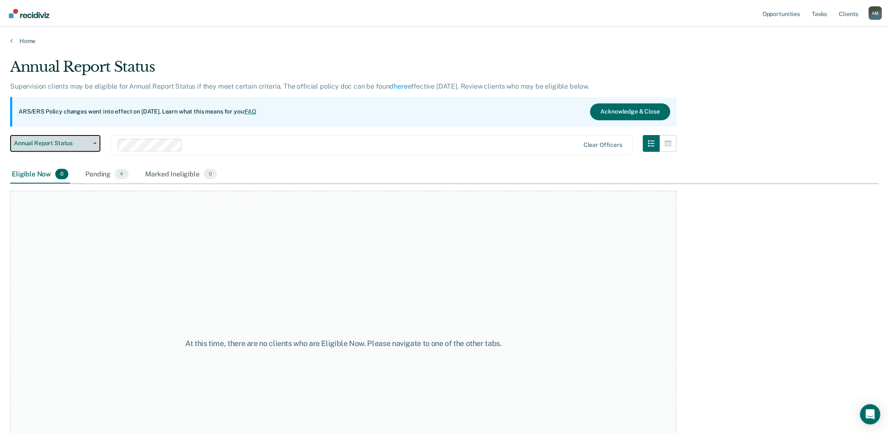
click at [95, 140] on button "Annual Report Status" at bounding box center [55, 143] width 90 height 17
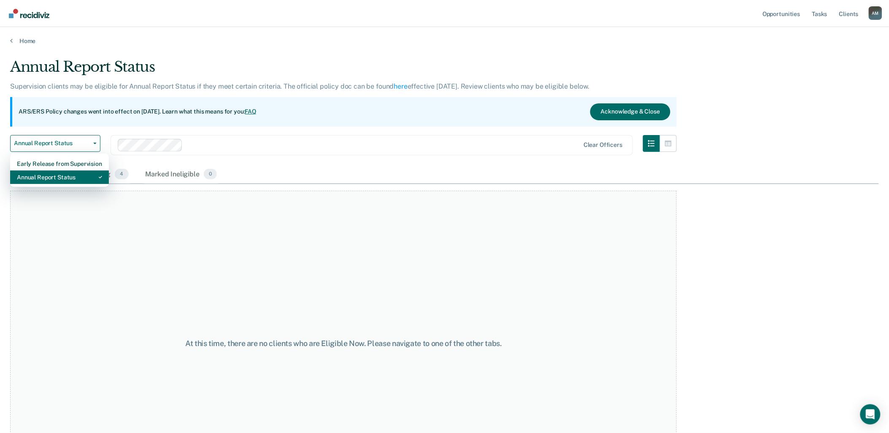
click at [84, 176] on div "Annual Report Status" at bounding box center [59, 178] width 85 height 14
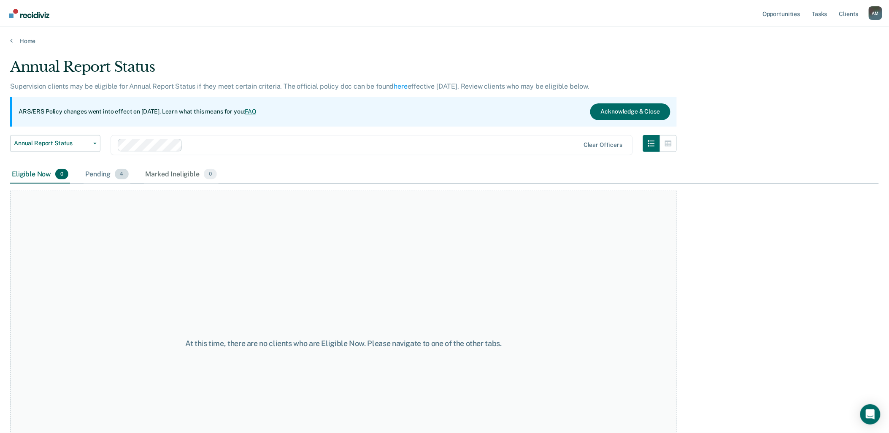
click at [91, 171] on div "Pending 4" at bounding box center [107, 174] width 46 height 19
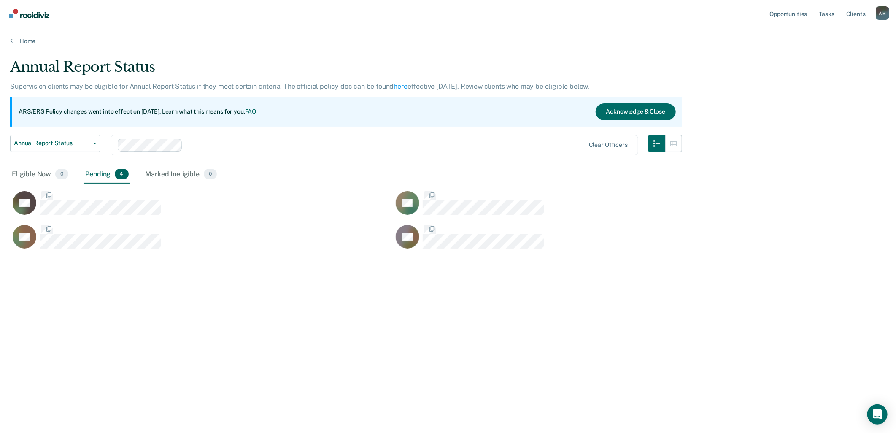
scroll to position [305, 869]
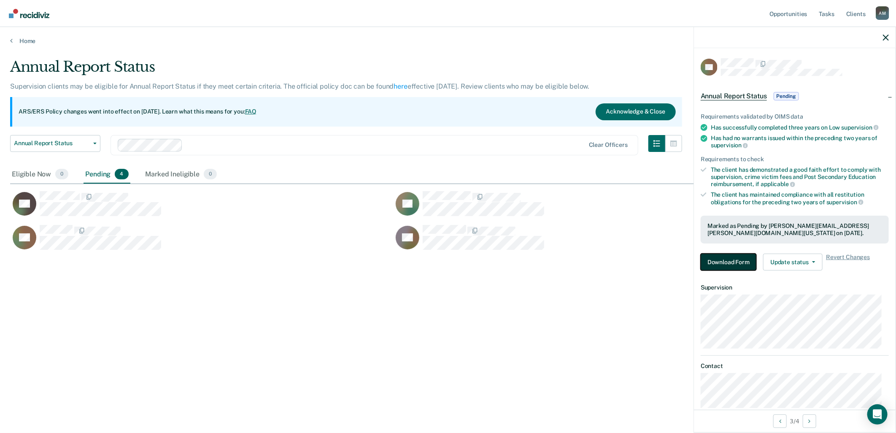
click at [719, 258] on button "Download Form" at bounding box center [729, 262] width 56 height 17
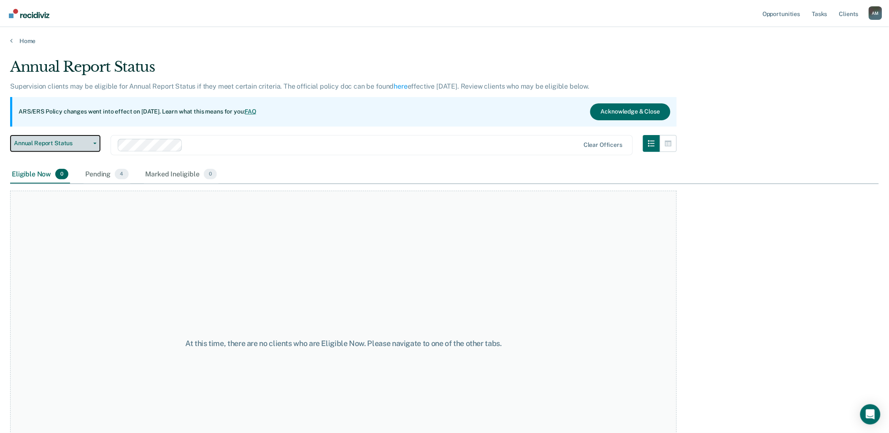
click at [83, 147] on button "Annual Report Status" at bounding box center [55, 143] width 90 height 17
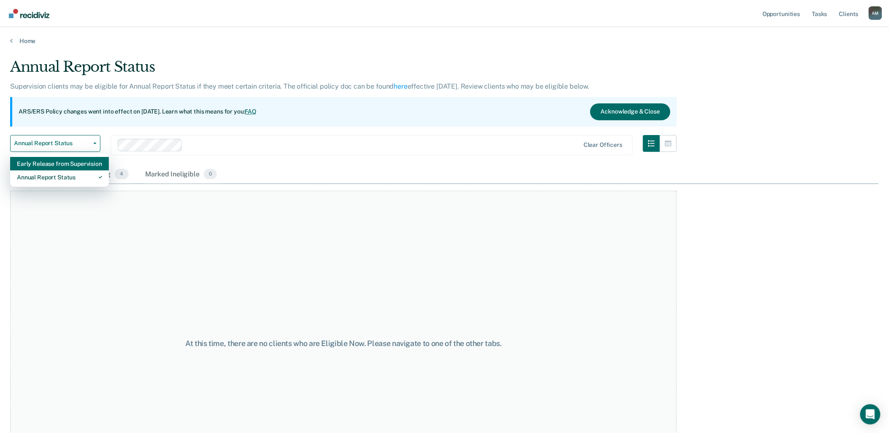
click at [75, 160] on div "Early Release from Supervision" at bounding box center [59, 164] width 85 height 14
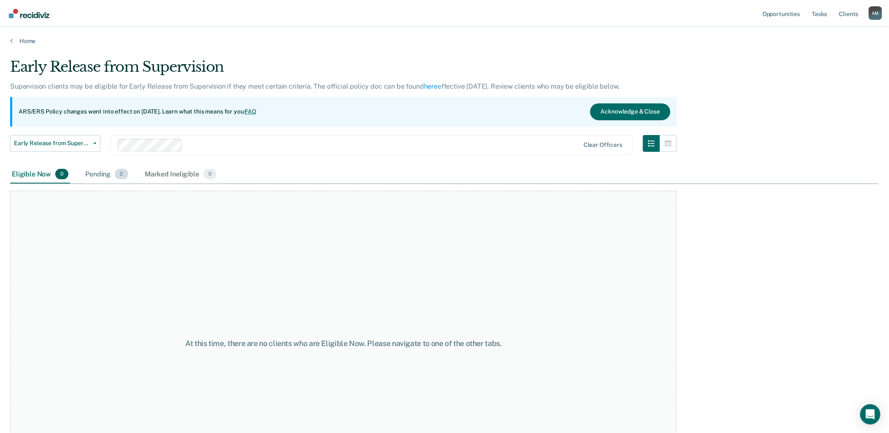
click at [106, 175] on div "Pending 2" at bounding box center [107, 174] width 46 height 19
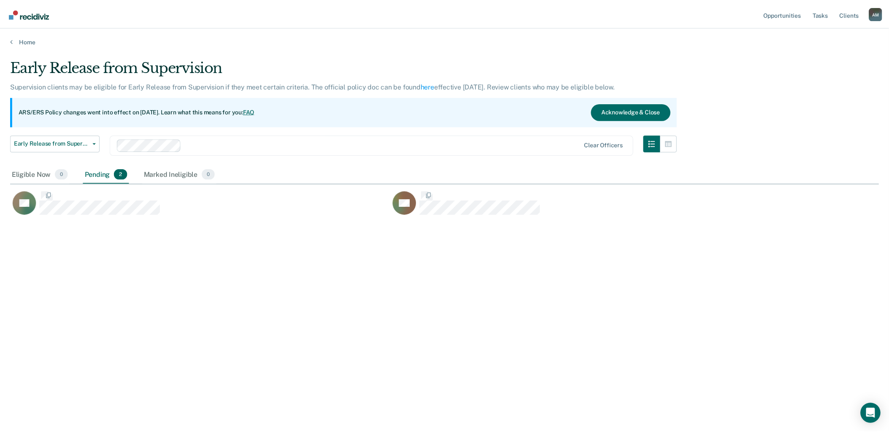
scroll to position [305, 869]
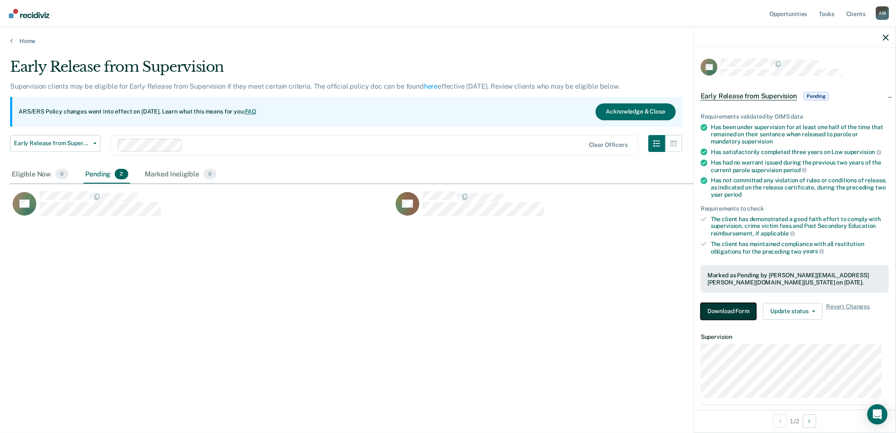
click at [714, 310] on button "Download Form" at bounding box center [729, 311] width 56 height 17
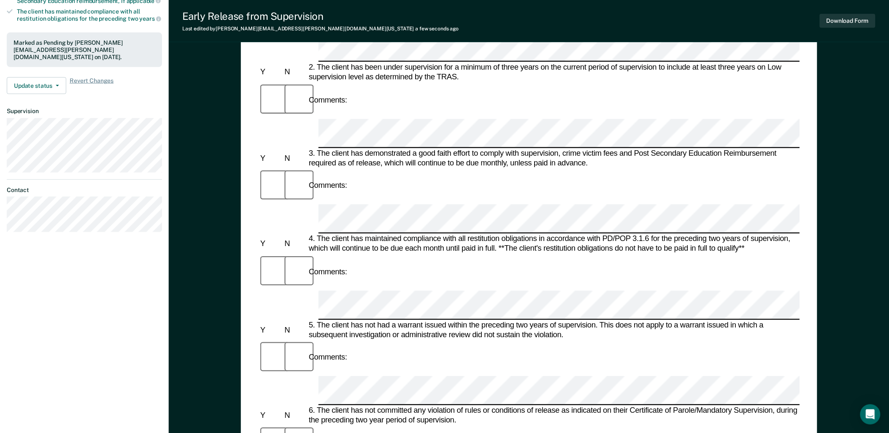
scroll to position [187, 0]
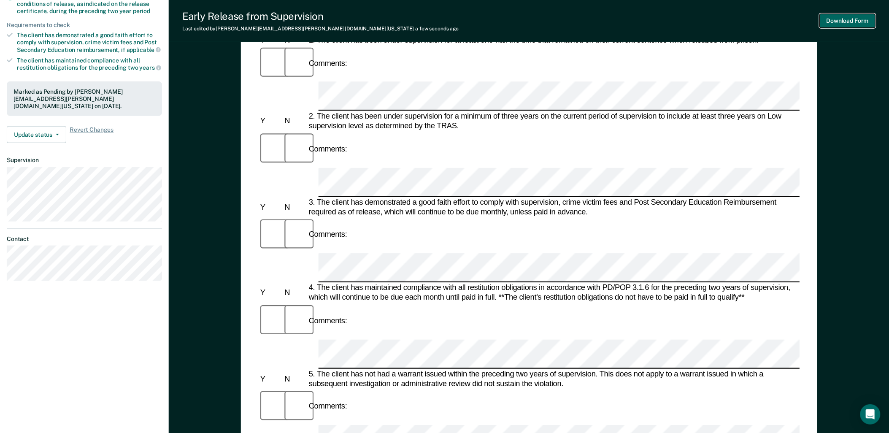
click at [807, 19] on button "Download Form" at bounding box center [848, 21] width 56 height 14
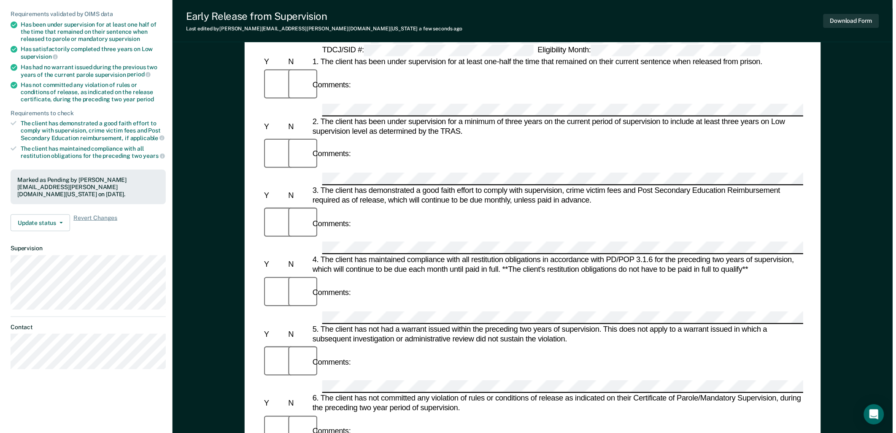
scroll to position [0, 0]
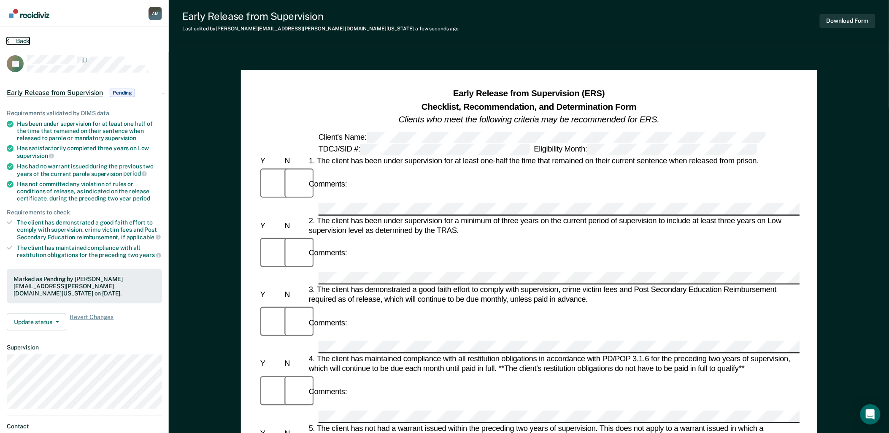
click at [10, 42] on button "Back" at bounding box center [18, 41] width 23 height 8
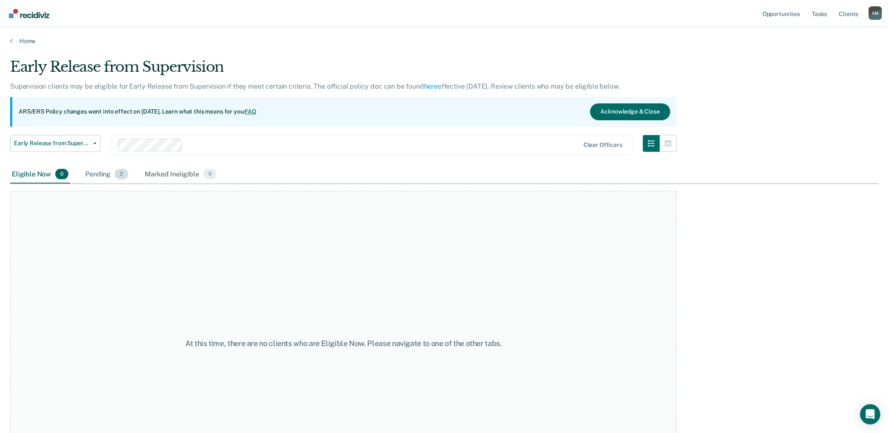
click at [102, 173] on div "Pending 2" at bounding box center [107, 174] width 46 height 19
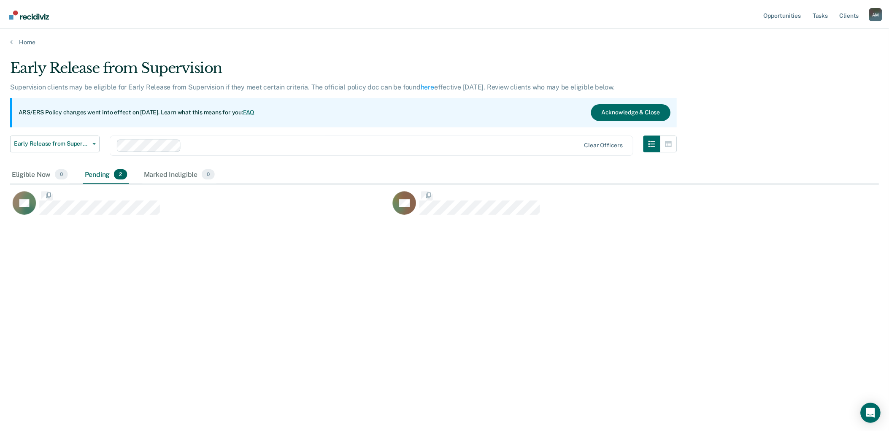
scroll to position [305, 869]
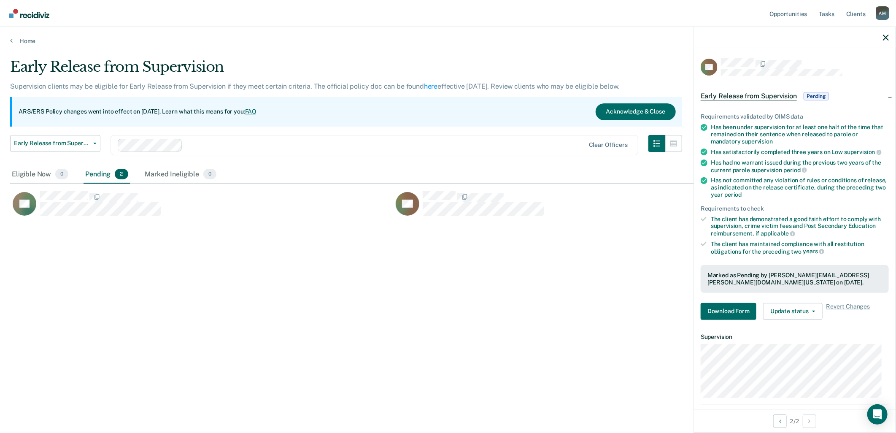
click at [736, 297] on div "Requirements validated by OIMS data Has been under supervision for at least one…" at bounding box center [795, 213] width 202 height 227
click at [736, 306] on button "Download Form" at bounding box center [729, 311] width 56 height 17
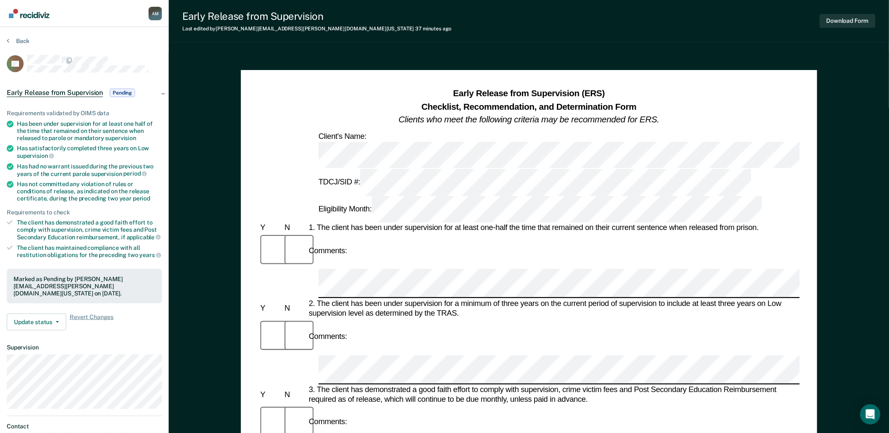
click at [315, 355] on div at bounding box center [529, 369] width 542 height 29
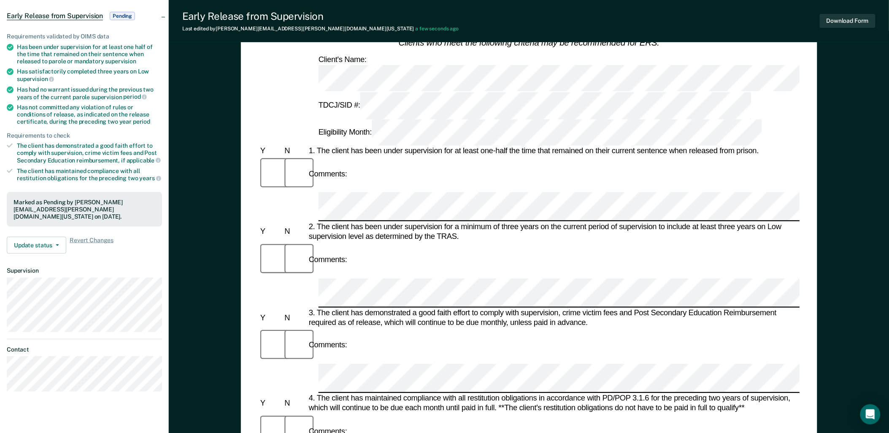
scroll to position [94, 0]
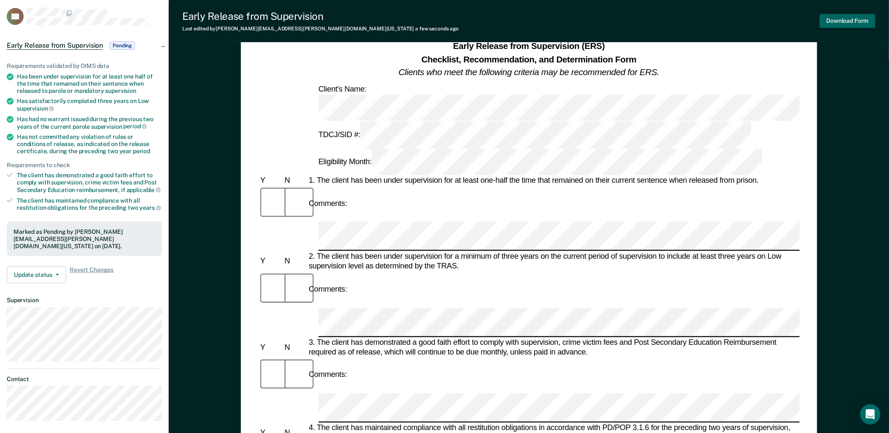
scroll to position [47, 0]
click at [807, 19] on button "Download Form" at bounding box center [848, 21] width 56 height 14
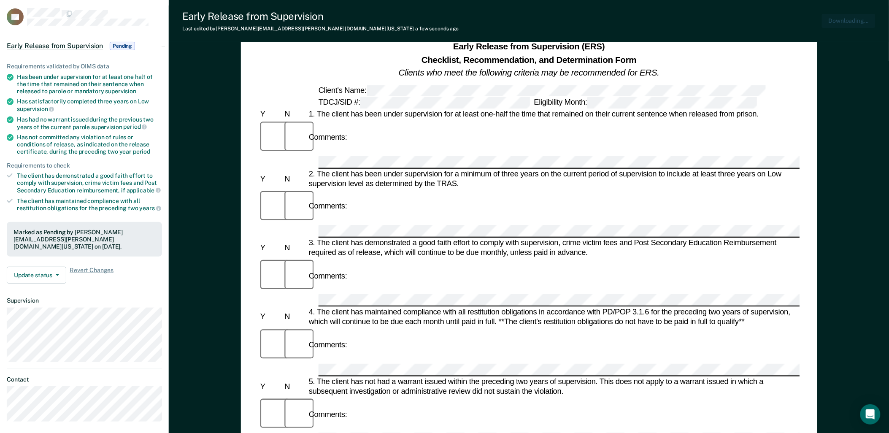
scroll to position [0, 0]
